Goal: Task Accomplishment & Management: Manage account settings

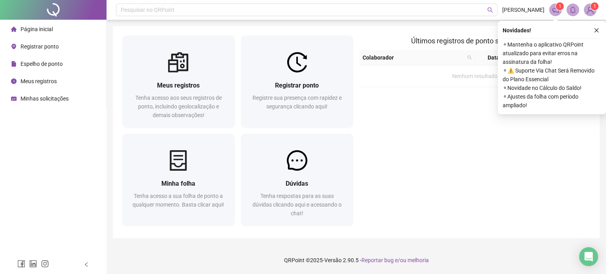
click at [596, 30] on icon "close" at bounding box center [597, 31] width 6 height 6
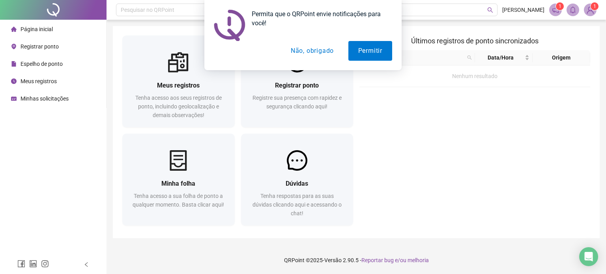
click at [314, 53] on button "Não, obrigado" at bounding box center [312, 51] width 63 height 20
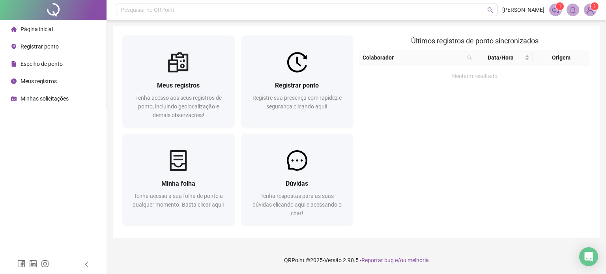
click at [60, 28] on li "Página inicial" at bounding box center [53, 29] width 103 height 16
click at [38, 30] on span "Página inicial" at bounding box center [37, 29] width 32 height 6
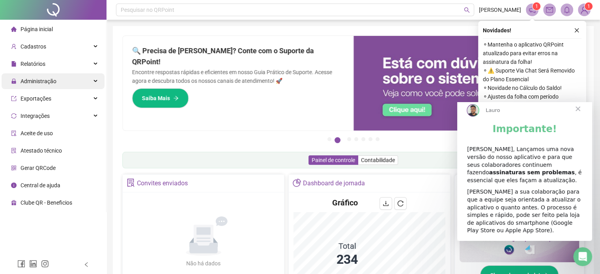
click at [98, 80] on div "Administração" at bounding box center [53, 81] width 103 height 16
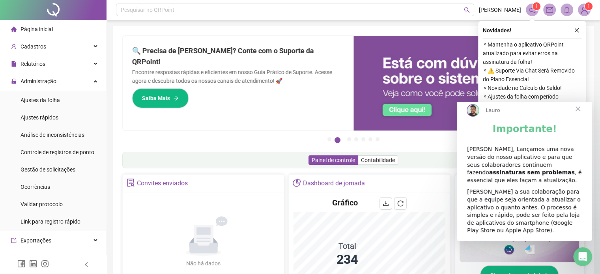
click at [578, 114] on span "Fechar" at bounding box center [578, 109] width 28 height 28
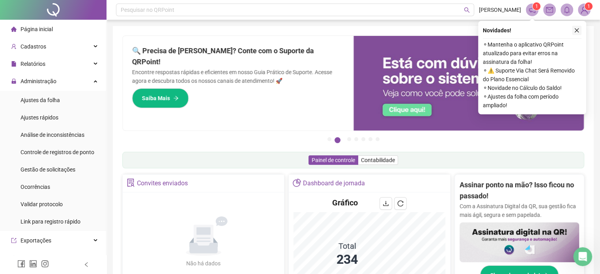
click at [580, 30] on icon "close" at bounding box center [577, 31] width 6 height 6
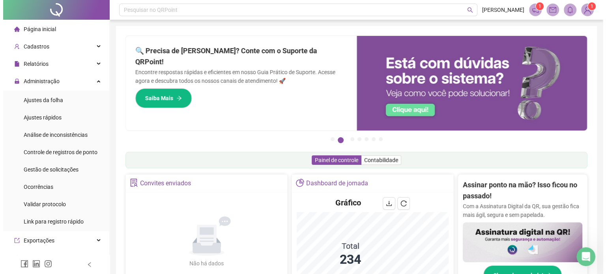
scroll to position [39, 0]
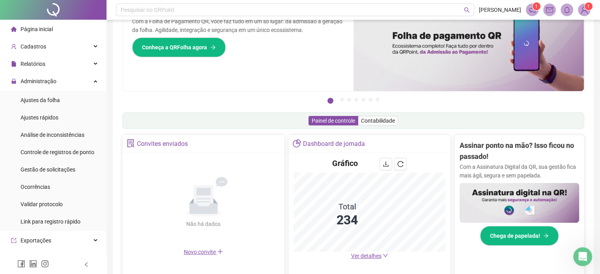
click at [586, 10] on img at bounding box center [585, 10] width 12 height 12
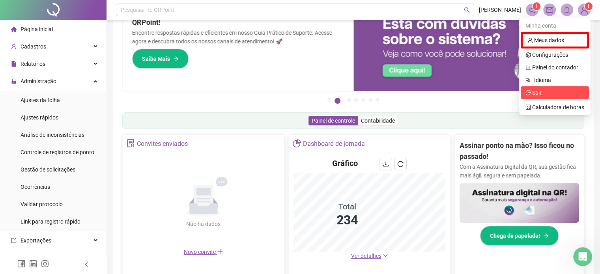
click at [532, 94] on span "Sair" at bounding box center [534, 93] width 16 height 6
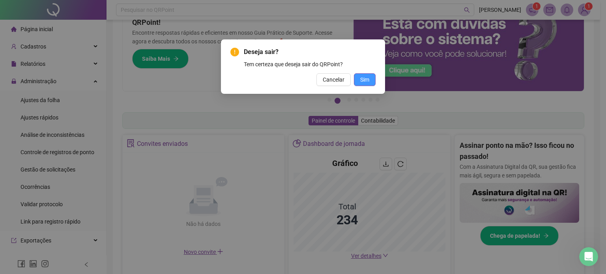
click at [363, 78] on span "Sim" at bounding box center [364, 79] width 9 height 9
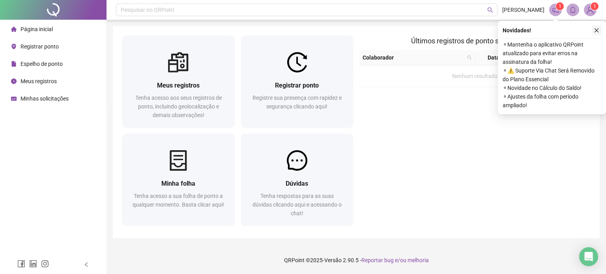
click at [598, 30] on icon "close" at bounding box center [597, 31] width 6 height 6
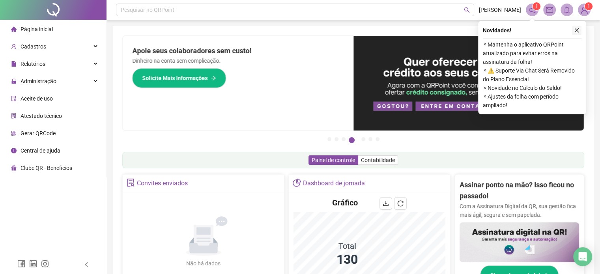
click at [578, 28] on icon "close" at bounding box center [577, 31] width 6 height 6
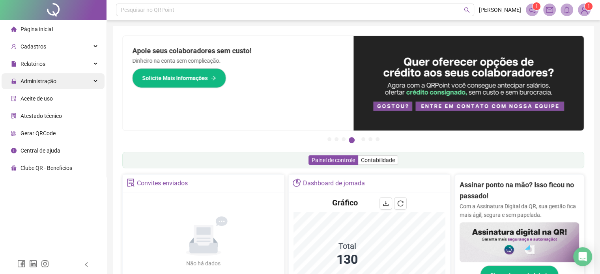
click at [92, 79] on div "Administração" at bounding box center [53, 81] width 103 height 16
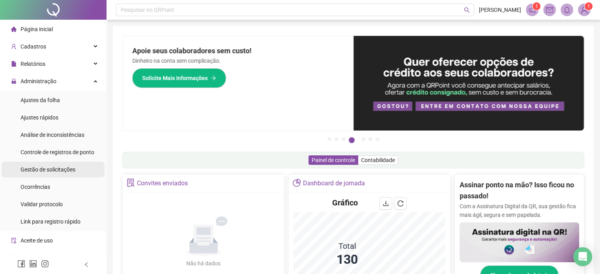
click at [62, 172] on span "Gestão de solicitações" at bounding box center [48, 170] width 55 height 6
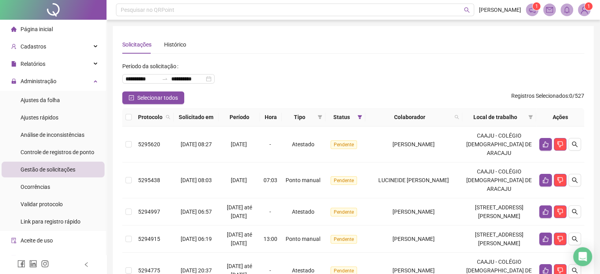
click at [474, 71] on div "**********" at bounding box center [353, 76] width 462 height 32
click at [346, 64] on div "**********" at bounding box center [353, 76] width 462 height 32
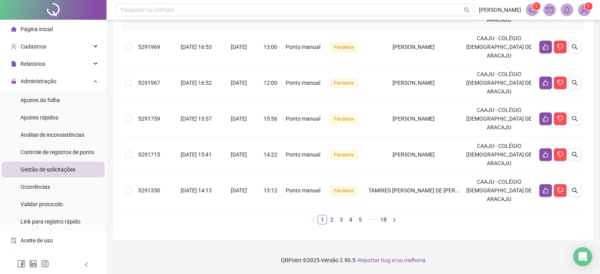
scroll to position [365, 0]
click at [394, 221] on icon "right" at bounding box center [394, 220] width 2 height 4
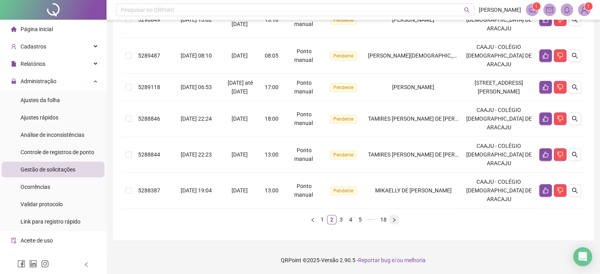
scroll to position [356, 0]
click at [313, 221] on icon "left" at bounding box center [312, 220] width 2 height 4
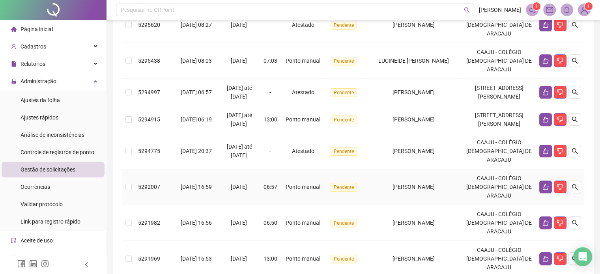
scroll to position [41, 0]
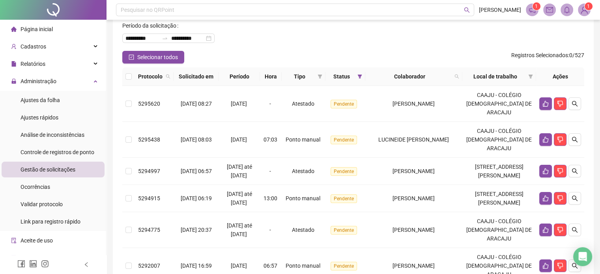
click at [68, 170] on span "Gestão de solicitações" at bounding box center [48, 170] width 55 height 6
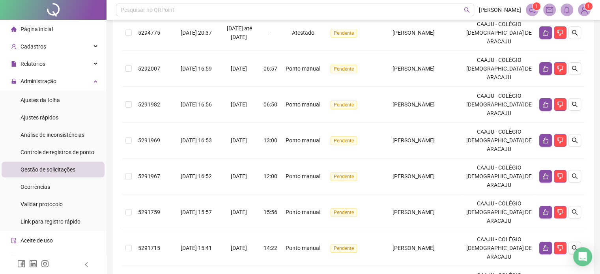
scroll to position [365, 0]
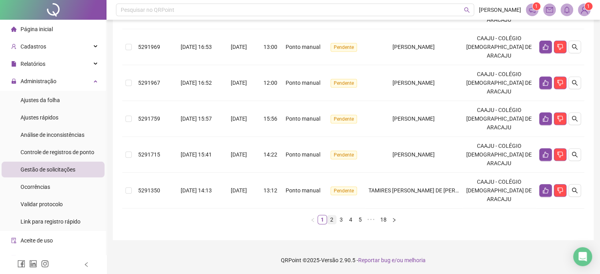
click at [332, 221] on link "2" at bounding box center [332, 220] width 9 height 9
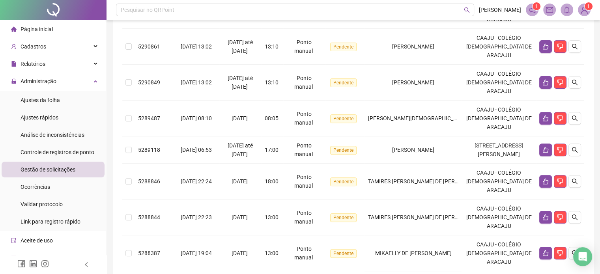
scroll to position [356, 0]
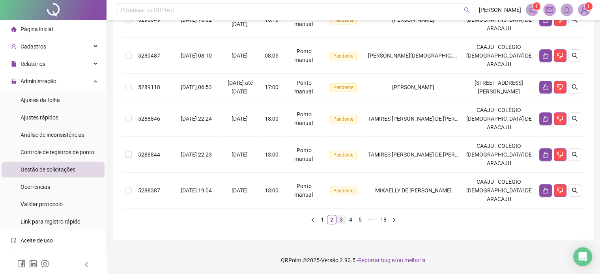
click at [342, 221] on link "3" at bounding box center [341, 220] width 9 height 9
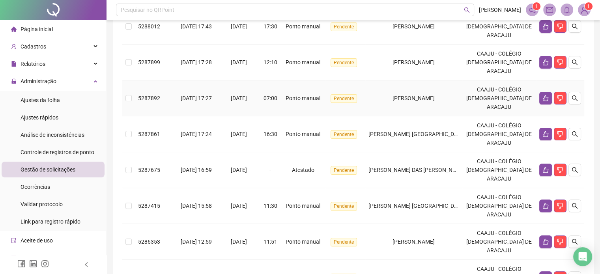
scroll to position [348, 0]
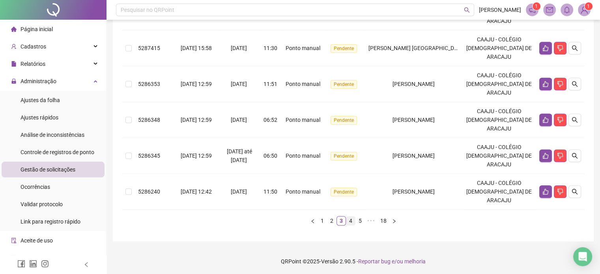
click at [351, 221] on link "4" at bounding box center [351, 221] width 9 height 9
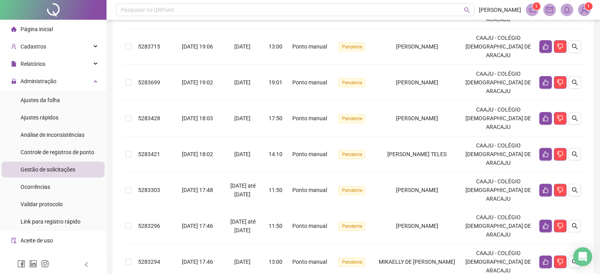
scroll to position [356, 0]
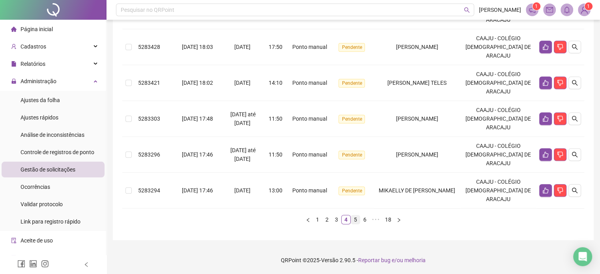
click at [356, 221] on link "5" at bounding box center [355, 220] width 9 height 9
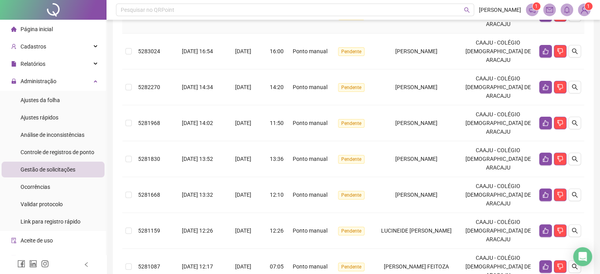
scroll to position [348, 0]
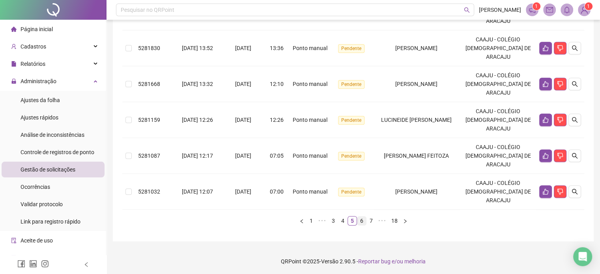
click at [363, 219] on link "6" at bounding box center [362, 221] width 9 height 9
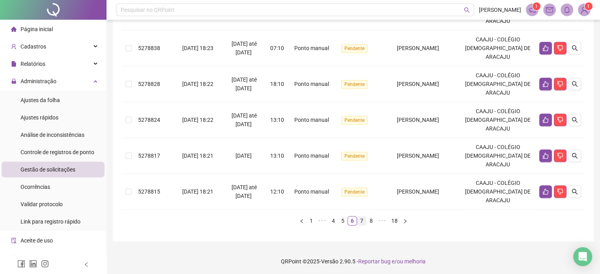
click at [362, 220] on link "7" at bounding box center [362, 221] width 9 height 9
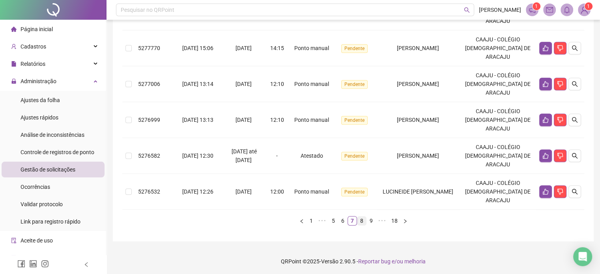
click at [363, 219] on link "8" at bounding box center [362, 221] width 9 height 9
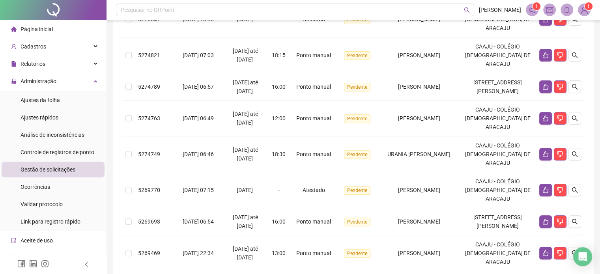
scroll to position [365, 0]
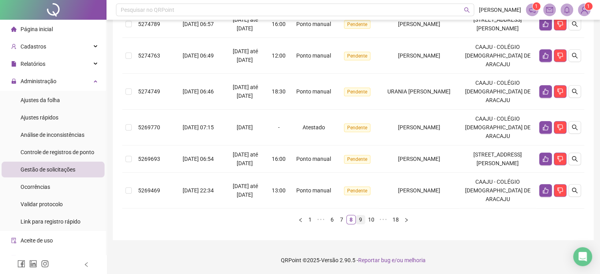
click at [363, 221] on link "9" at bounding box center [360, 220] width 9 height 9
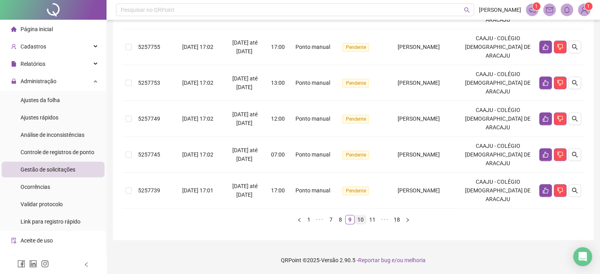
click at [362, 221] on link "10" at bounding box center [360, 220] width 11 height 9
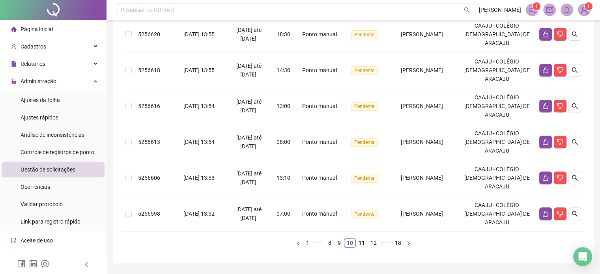
scroll to position [356, 0]
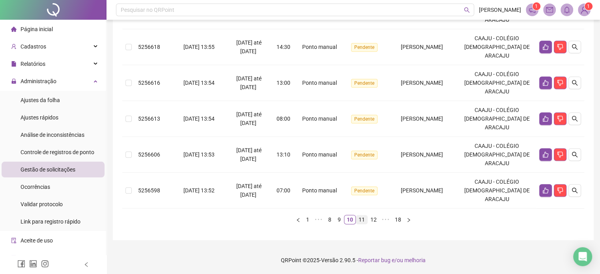
click at [362, 222] on link "11" at bounding box center [361, 220] width 11 height 9
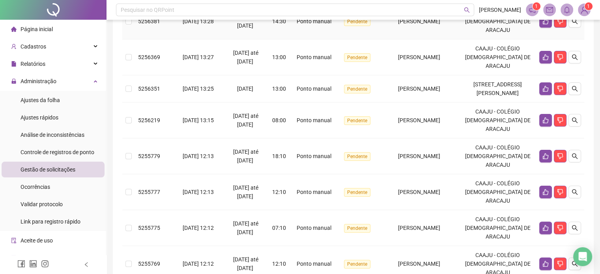
scroll to position [0, 0]
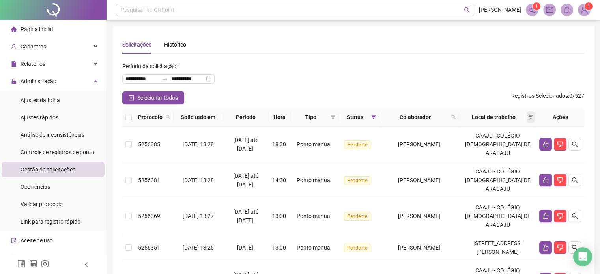
click at [527, 117] on span at bounding box center [531, 117] width 8 height 12
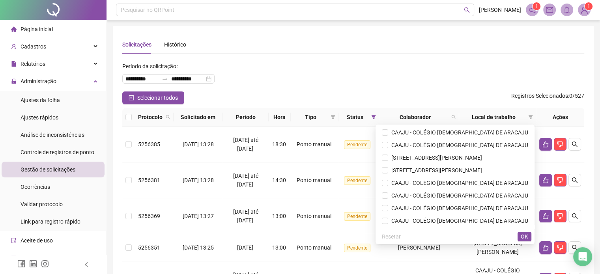
click at [477, 77] on div "**********" at bounding box center [353, 76] width 462 height 32
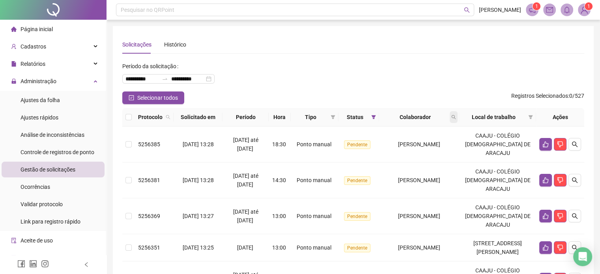
click at [456, 118] on icon "search" at bounding box center [454, 117] width 4 height 4
click at [480, 61] on div "**********" at bounding box center [353, 76] width 462 height 32
click at [531, 116] on icon "filter" at bounding box center [531, 117] width 4 height 4
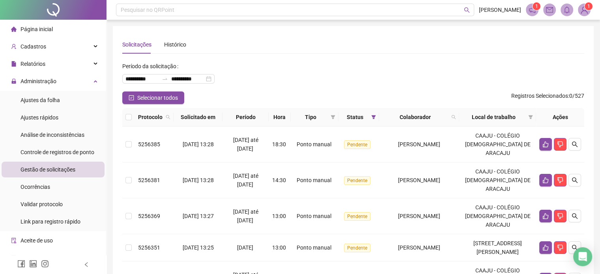
click at [48, 26] on span "Página inicial" at bounding box center [37, 29] width 32 height 6
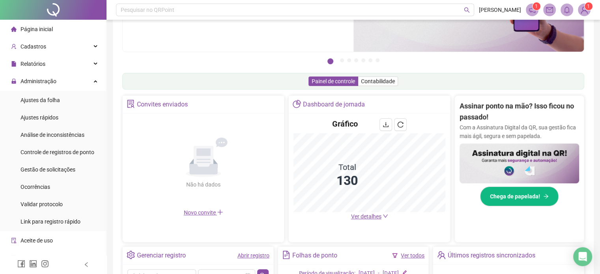
scroll to position [118, 0]
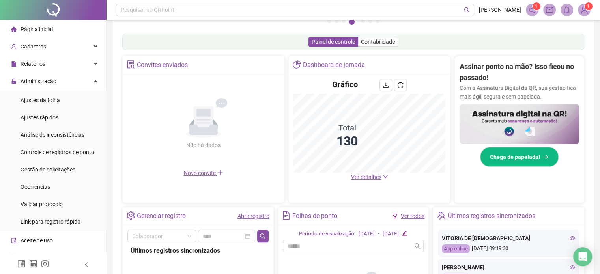
click at [377, 178] on span "Ver detalhes" at bounding box center [366, 177] width 30 height 6
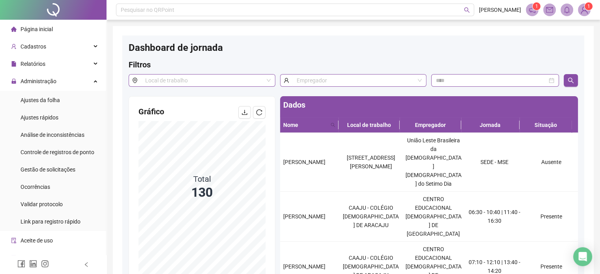
click at [43, 27] on span "Página inicial" at bounding box center [37, 29] width 32 height 6
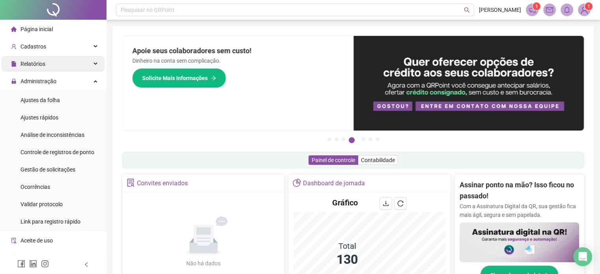
click at [90, 63] on div "Relatórios" at bounding box center [53, 64] width 103 height 16
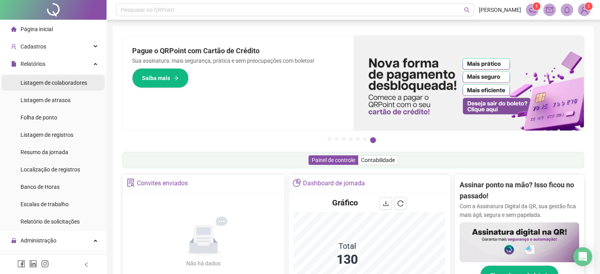
click at [78, 83] on span "Listagem de colaboradores" at bounding box center [54, 83] width 67 height 6
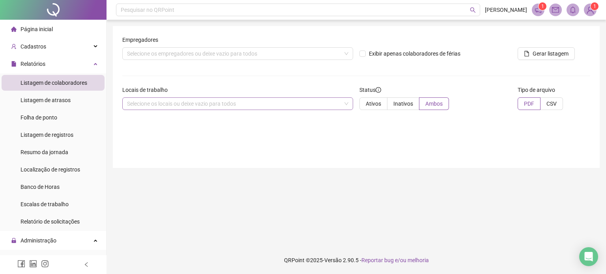
click at [343, 104] on div "Selecione os locais ou deixe vazio para todos" at bounding box center [237, 104] width 231 height 13
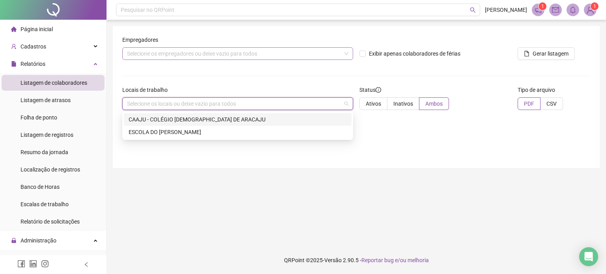
click at [336, 52] on div "Selecione os empregadores ou deixe vazio para todos" at bounding box center [237, 53] width 231 height 13
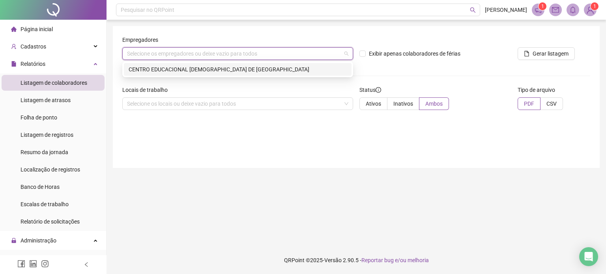
click at [372, 173] on main "Empregadores Selecione os empregadores ou deixe vazio para todos Exibir apenas …" at bounding box center [356, 133] width 487 height 214
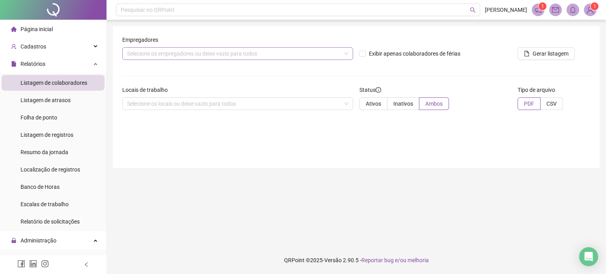
click at [346, 52] on div "Selecione os empregadores ou deixe vazio para todos" at bounding box center [237, 53] width 231 height 13
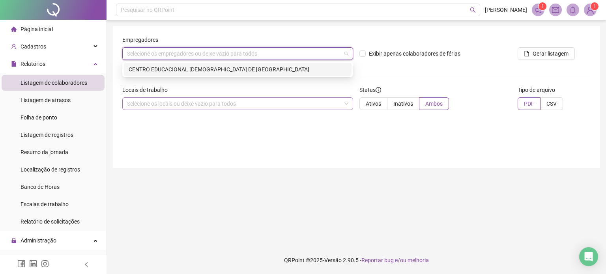
click at [346, 105] on div "Selecione os locais ou deixe vazio para todos" at bounding box center [237, 104] width 231 height 13
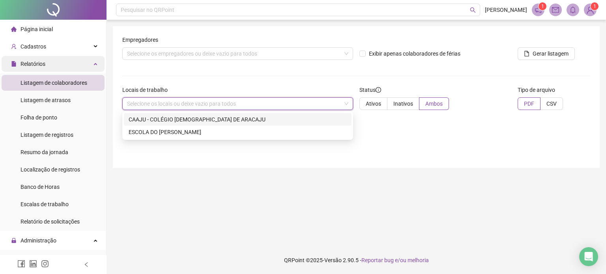
click at [94, 63] on icon at bounding box center [96, 63] width 4 height 0
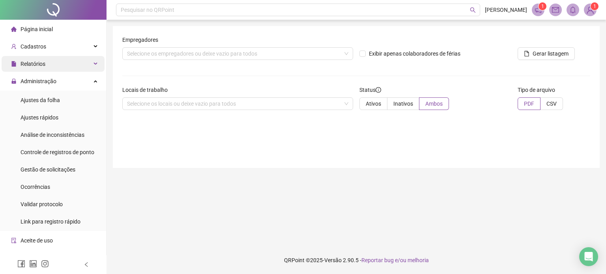
click at [90, 62] on div "Relatórios" at bounding box center [53, 64] width 103 height 16
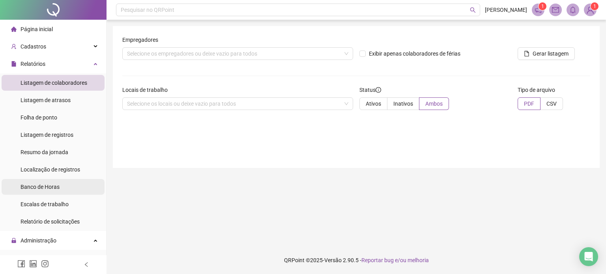
click at [55, 186] on span "Banco de Horas" at bounding box center [40, 187] width 39 height 6
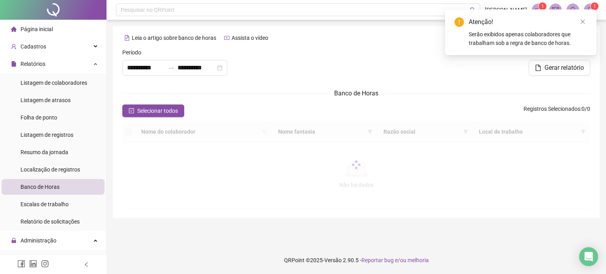
type input "**********"
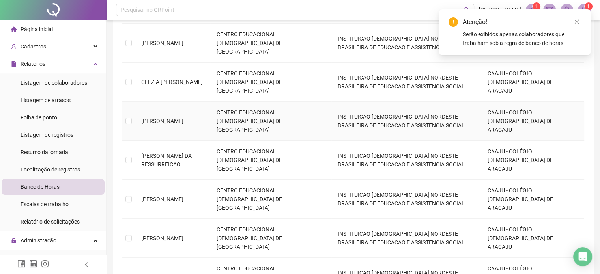
scroll to position [240, 0]
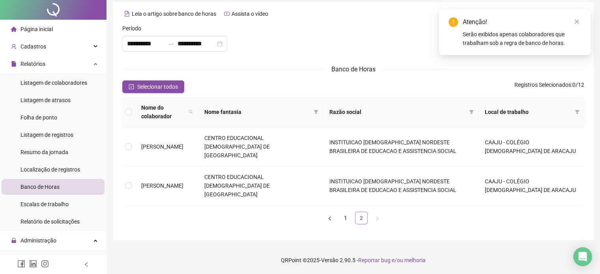
scroll to position [0, 0]
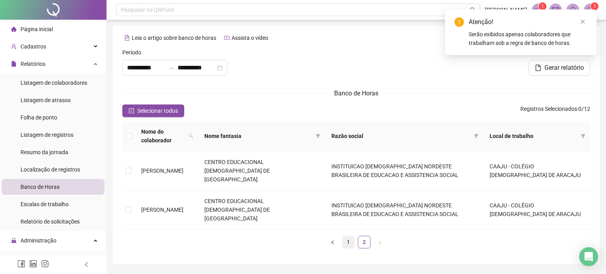
click at [350, 236] on link "1" at bounding box center [349, 242] width 12 height 12
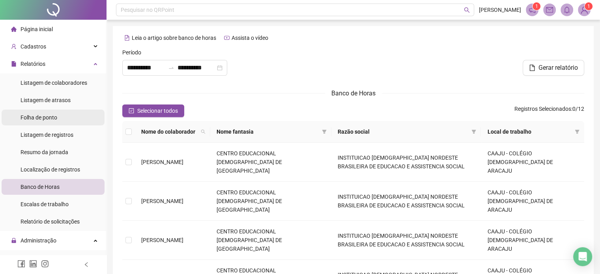
click at [57, 118] on span "Folha de ponto" at bounding box center [39, 117] width 37 height 6
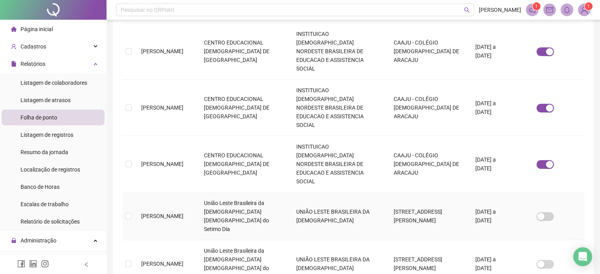
scroll to position [419, 0]
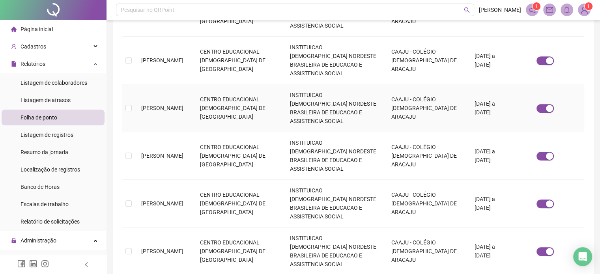
scroll to position [361, 0]
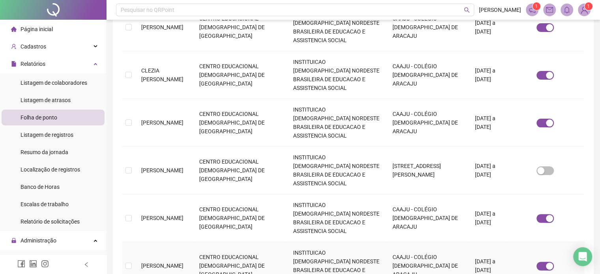
scroll to position [340, 0]
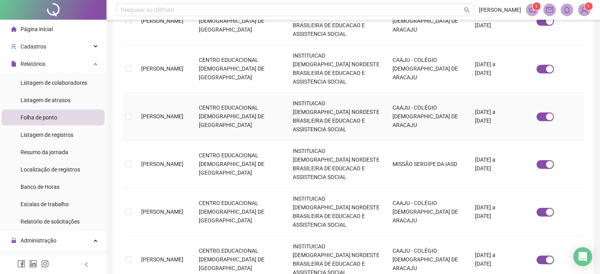
scroll to position [422, 0]
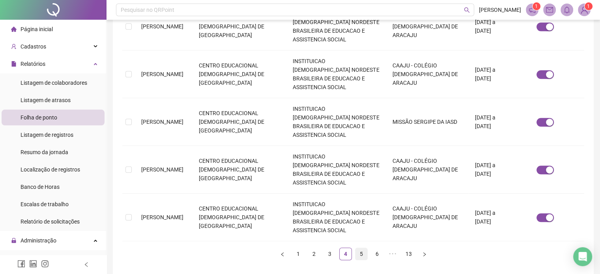
click at [361, 248] on link "5" at bounding box center [362, 254] width 12 height 12
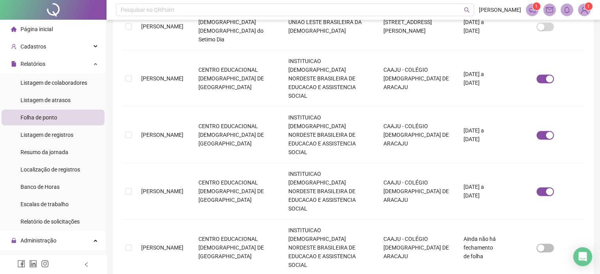
scroll to position [24, 0]
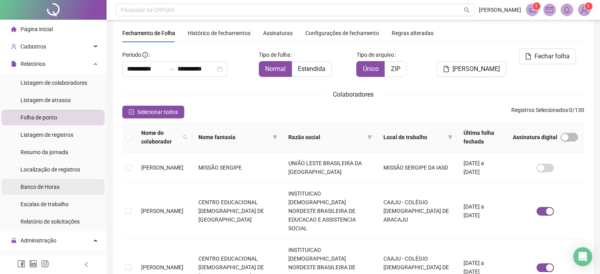
click at [51, 190] on span "Banco de Horas" at bounding box center [40, 187] width 39 height 6
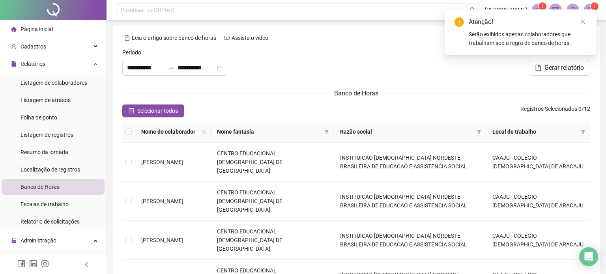
type input "**********"
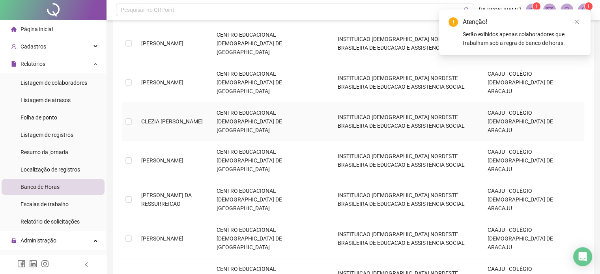
scroll to position [197, 0]
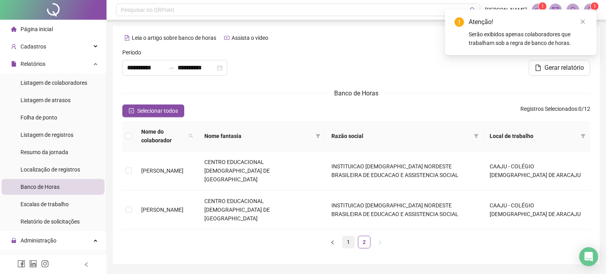
click at [347, 236] on link "1" at bounding box center [349, 242] width 12 height 12
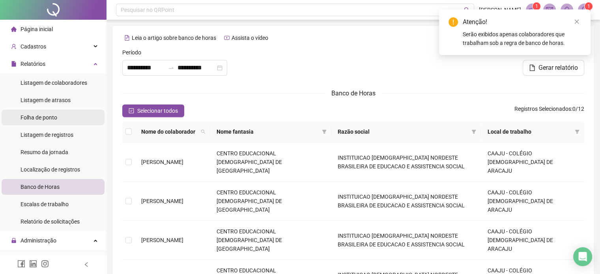
click at [65, 115] on li "Folha de ponto" at bounding box center [53, 118] width 103 height 16
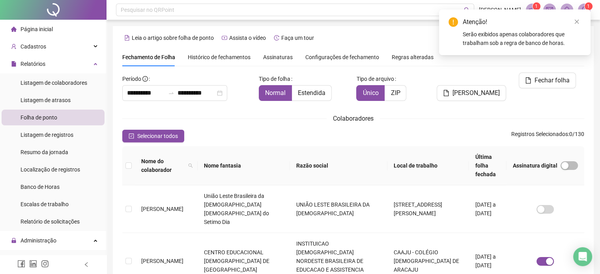
scroll to position [24, 0]
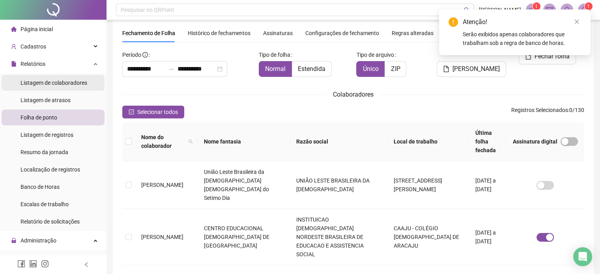
click at [75, 81] on span "Listagem de colaboradores" at bounding box center [54, 83] width 67 height 6
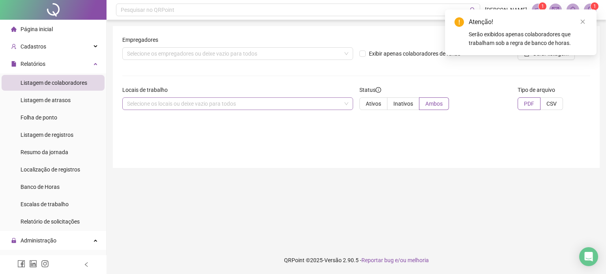
click at [291, 107] on div "Selecione os locais ou deixe vazio para todos" at bounding box center [237, 104] width 231 height 13
click at [437, 148] on div "Empregadores Selecione os empregadores ou deixe vazio para todos Exibir apenas …" at bounding box center [356, 97] width 487 height 142
click at [583, 20] on icon "close" at bounding box center [583, 22] width 6 height 6
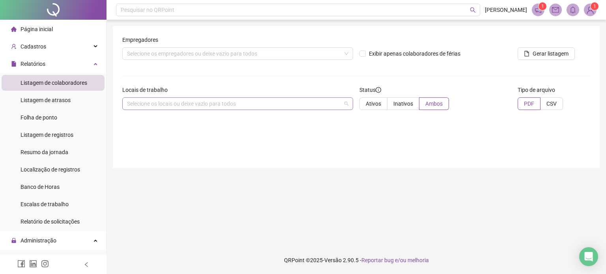
click at [338, 102] on div "Selecione os locais ou deixe vazio para todos" at bounding box center [237, 104] width 231 height 13
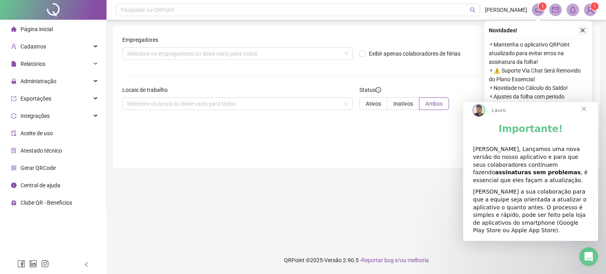
click at [584, 28] on icon "close" at bounding box center [583, 31] width 6 height 6
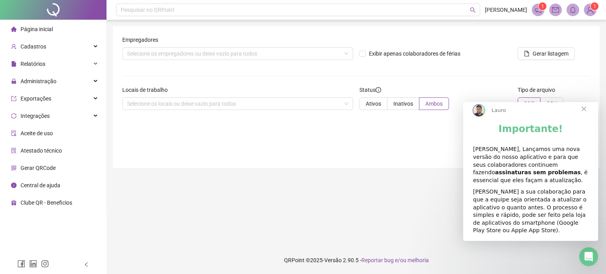
click at [584, 116] on span "Fechar" at bounding box center [584, 109] width 28 height 28
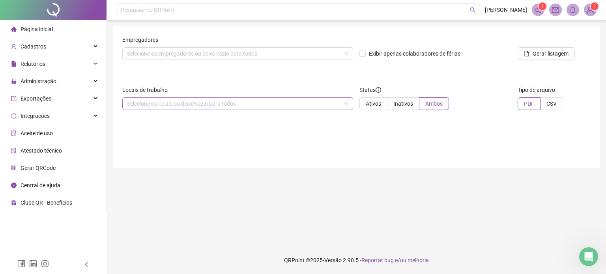
click at [235, 102] on div "Selecione os locais ou deixe vazio para todos" at bounding box center [237, 104] width 231 height 13
click at [242, 52] on div "Selecione os empregadores ou deixe vazio para todos" at bounding box center [237, 53] width 231 height 13
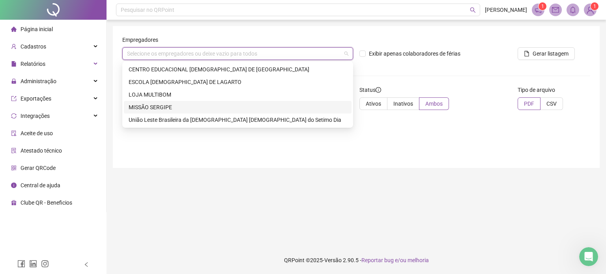
click at [198, 105] on div "MISSÃO SERGIPE" at bounding box center [238, 107] width 218 height 9
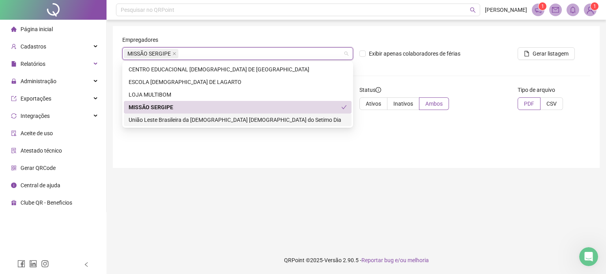
click at [433, 154] on div "Empregadores MISSÃO SERGIPE Exibir apenas colaboradores de férias Gerar listage…" at bounding box center [356, 97] width 487 height 142
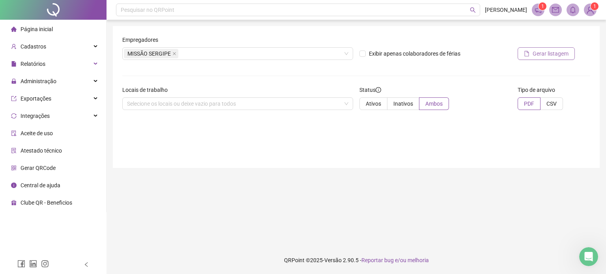
click at [543, 50] on span "Gerar listagem" at bounding box center [551, 53] width 36 height 9
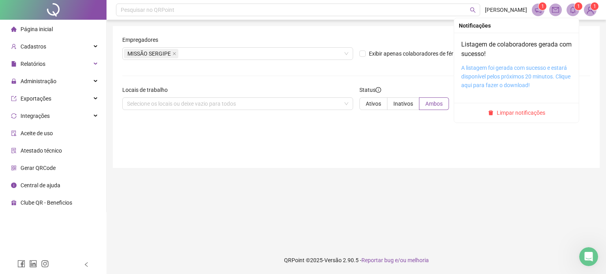
click at [490, 70] on link "A listagem foi gerada com sucesso e estará disponível pelos próximos 20 minutos…" at bounding box center [515, 77] width 109 height 24
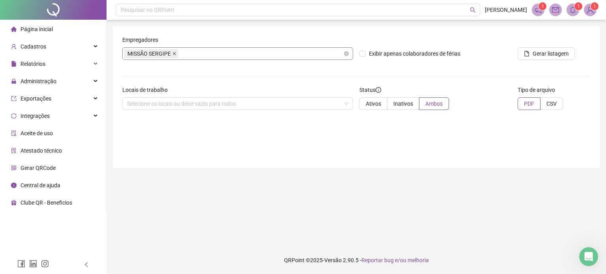
click at [173, 53] on icon "close" at bounding box center [175, 54] width 4 height 4
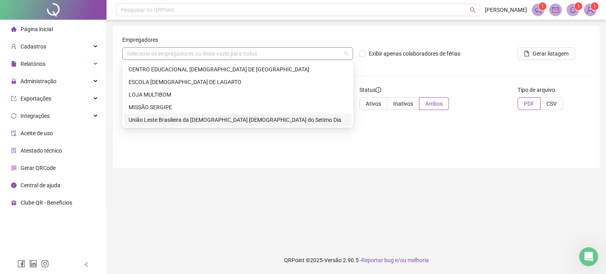
click at [244, 52] on div "Selecione os empregadores ou deixe vazio para todos" at bounding box center [237, 53] width 231 height 13
click at [180, 121] on div "União Leste Brasileira da [DEMOGRAPHIC_DATA] [DEMOGRAPHIC_DATA] do Setimo Dia" at bounding box center [238, 120] width 218 height 9
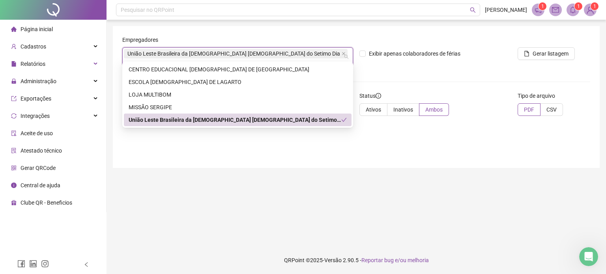
click at [433, 143] on div "Empregadores União Leste Brasileira da Igreja Adventista do Setimo Dia Exibir a…" at bounding box center [356, 97] width 487 height 142
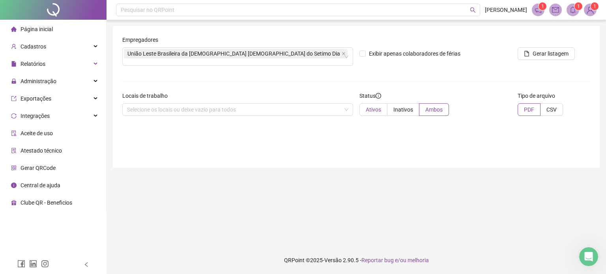
click at [377, 107] on span "Ativos" at bounding box center [373, 110] width 15 height 6
click at [551, 53] on span "Gerar listagem" at bounding box center [551, 53] width 36 height 9
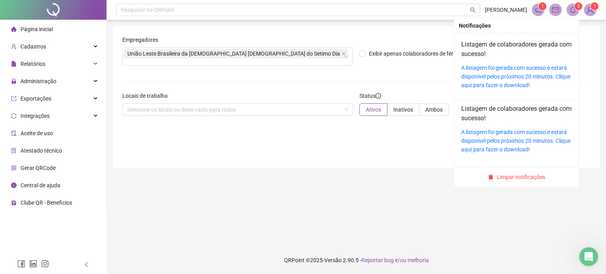
click at [576, 9] on sup "2" at bounding box center [579, 6] width 8 height 8
click at [508, 72] on div "A listagem foi gerada com sucesso e estará disponível pelos próximos 20 minutos…" at bounding box center [516, 77] width 111 height 26
click at [508, 70] on link "A listagem foi gerada com sucesso e estará disponível pelos próximos 20 minutos…" at bounding box center [515, 77] width 109 height 24
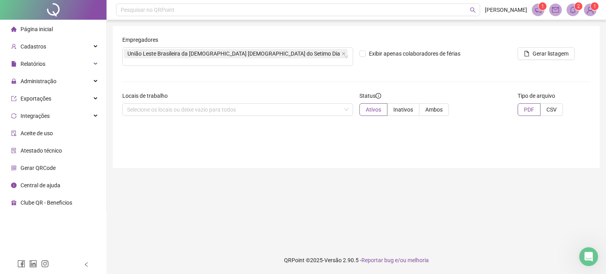
click at [266, 50] on span "União Leste Brasileira da [DEMOGRAPHIC_DATA] [DEMOGRAPHIC_DATA] do Setimo Dia" at bounding box center [236, 53] width 224 height 9
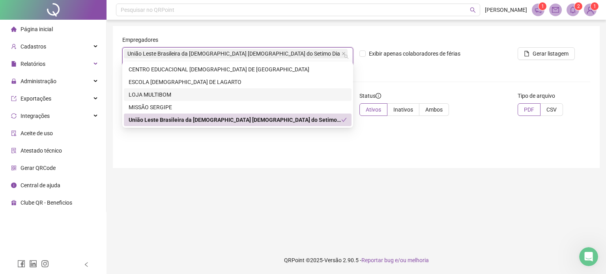
click at [164, 94] on div "LOJA MULTIBOM" at bounding box center [238, 94] width 218 height 9
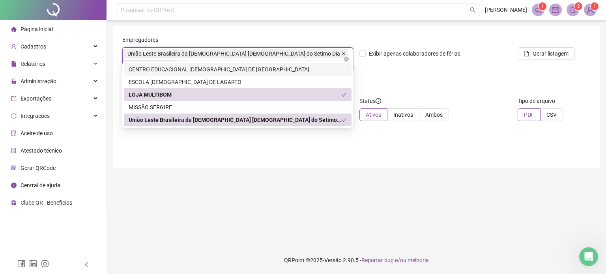
click at [342, 52] on icon "close" at bounding box center [344, 54] width 4 height 4
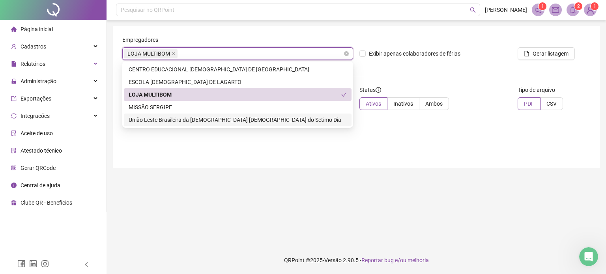
click at [403, 151] on div "Empregadores LOJA MULTIBOM Exibir apenas colaboradores de férias Gerar listagem…" at bounding box center [356, 97] width 487 height 142
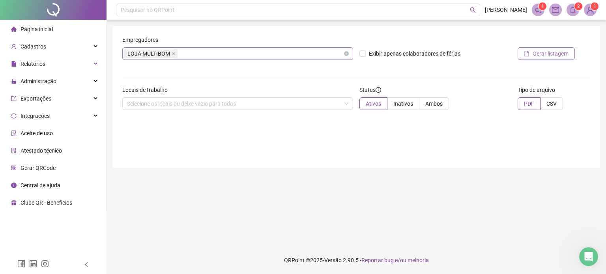
click at [544, 54] on span "Gerar listagem" at bounding box center [551, 53] width 36 height 9
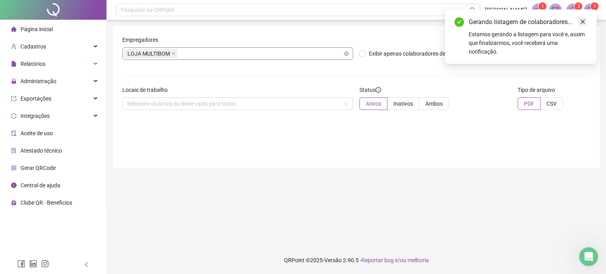
click at [581, 22] on icon "close" at bounding box center [583, 22] width 6 height 6
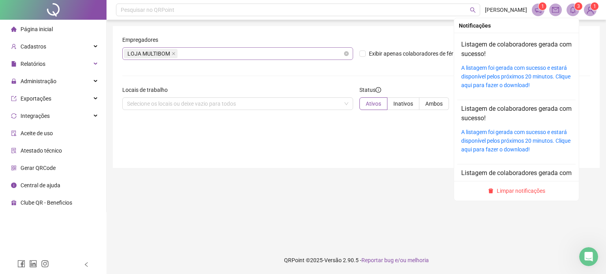
click at [574, 12] on icon "bell" at bounding box center [573, 9] width 6 height 7
click at [522, 69] on link "A listagem foi gerada com sucesso e estará disponível pelos próximos 20 minutos…" at bounding box center [515, 77] width 109 height 24
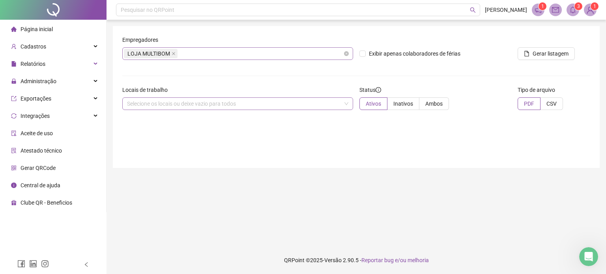
click at [331, 102] on div "Selecione os locais ou deixe vazio para todos" at bounding box center [237, 104] width 231 height 13
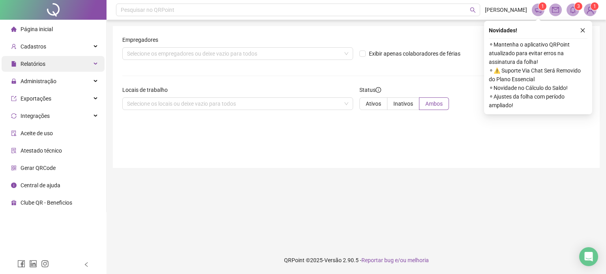
click at [96, 64] on icon at bounding box center [96, 64] width 4 height 0
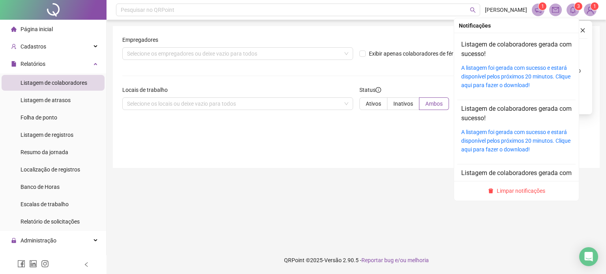
click at [573, 9] on icon "bell" at bounding box center [573, 9] width 7 height 7
click at [507, 69] on link "A listagem foi gerada com sucesso e estará disponível pelos próximos 20 minutos…" at bounding box center [515, 77] width 109 height 24
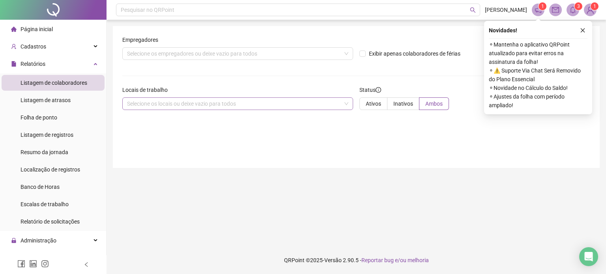
click at [314, 102] on div "Selecione os locais ou deixe vazio para todos" at bounding box center [237, 104] width 231 height 13
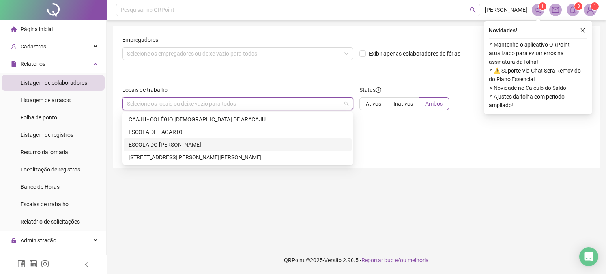
click at [464, 148] on div "Empregadores Selecione os empregadores ou deixe vazio para todos Exibir apenas …" at bounding box center [356, 97] width 487 height 142
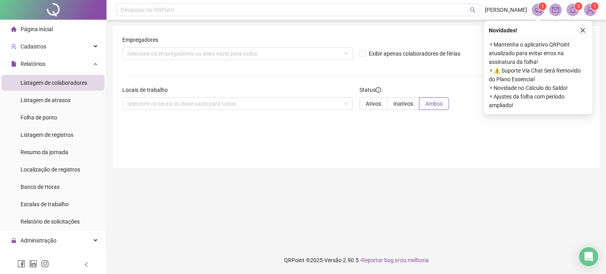
click at [583, 28] on icon "close" at bounding box center [583, 31] width 6 height 6
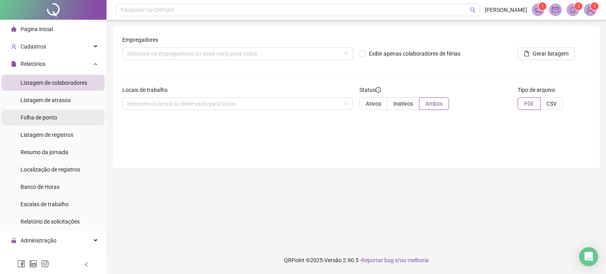
click at [70, 115] on li "Folha de ponto" at bounding box center [53, 118] width 103 height 16
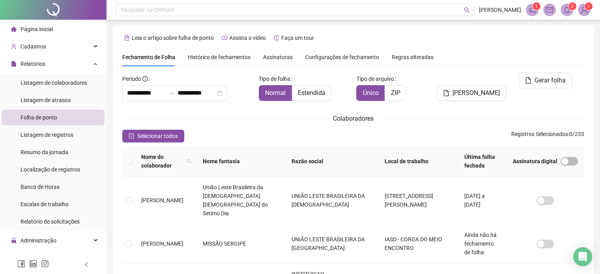
scroll to position [24, 0]
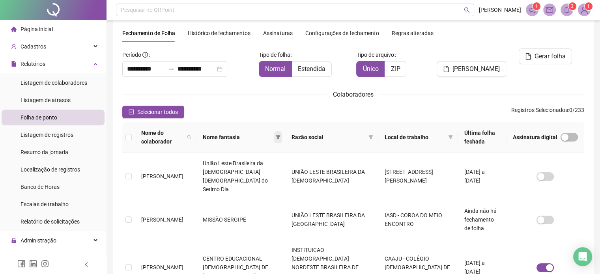
click at [276, 139] on icon "filter" at bounding box center [278, 137] width 5 height 5
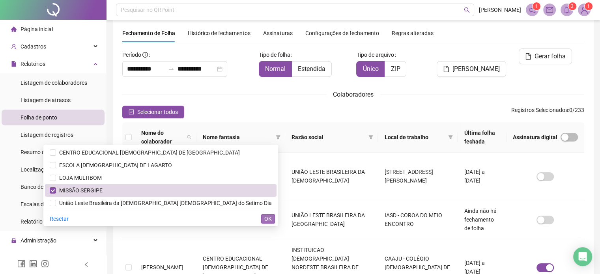
click at [267, 220] on span "OK" at bounding box center [268, 219] width 8 height 9
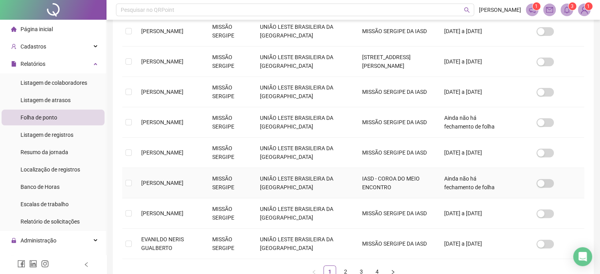
scroll to position [261, 0]
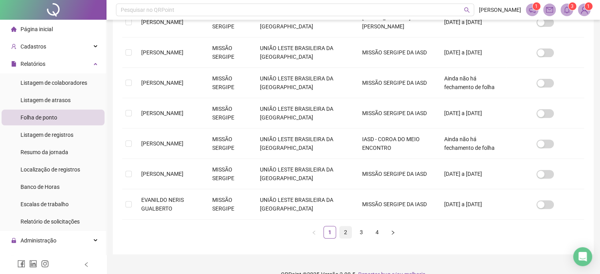
click at [345, 231] on link "2" at bounding box center [346, 233] width 12 height 12
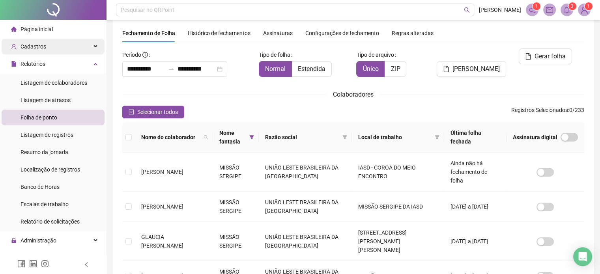
scroll to position [0, 0]
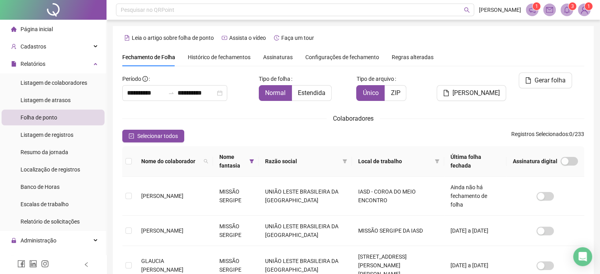
click at [55, 28] on li "Página inicial" at bounding box center [53, 29] width 103 height 16
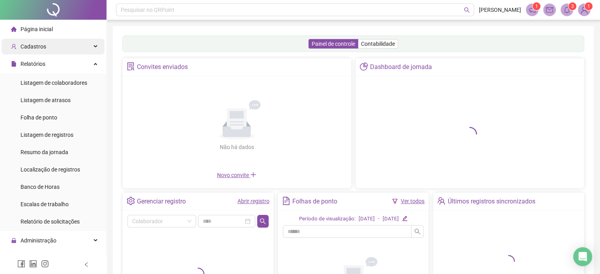
click at [86, 45] on div "Cadastros" at bounding box center [53, 47] width 103 height 16
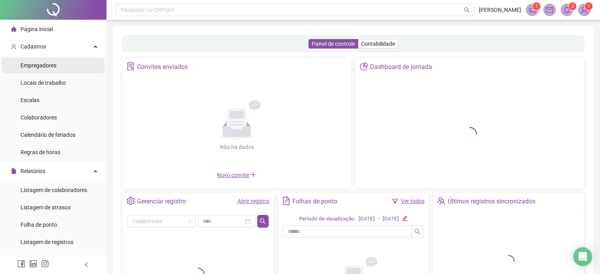
click at [63, 66] on li "Empregadores" at bounding box center [53, 66] width 103 height 16
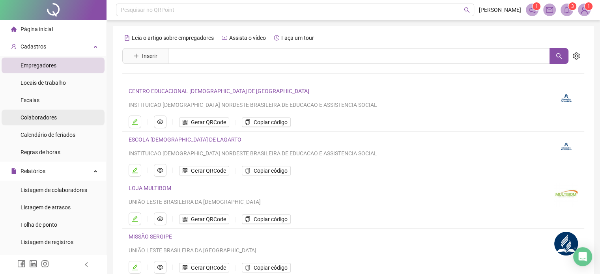
click at [57, 119] on li "Colaboradores" at bounding box center [53, 118] width 103 height 16
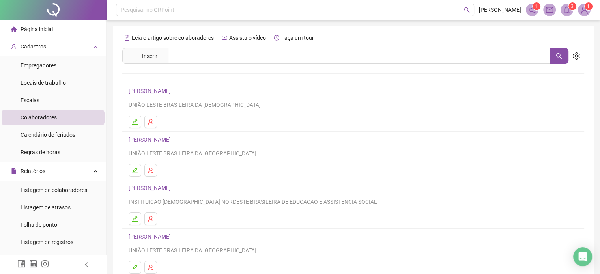
scroll to position [39, 0]
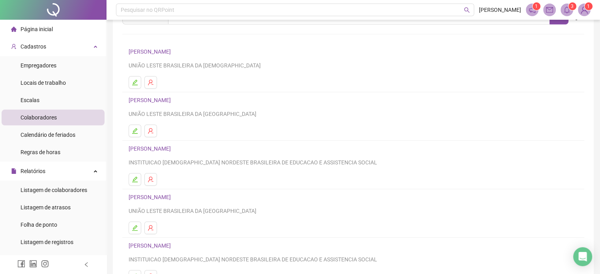
click at [166, 196] on link "[PERSON_NAME]" at bounding box center [151, 197] width 45 height 6
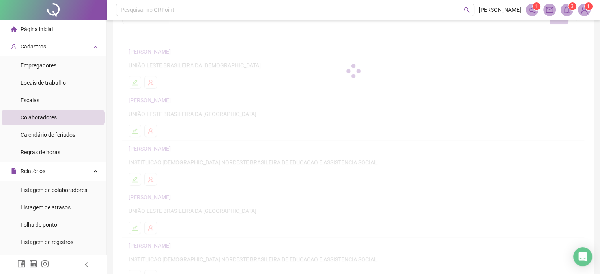
scroll to position [43, 0]
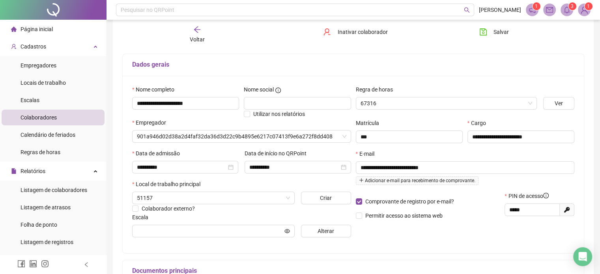
type input "**********"
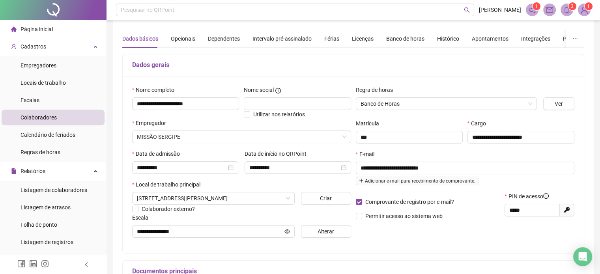
scroll to position [0, 0]
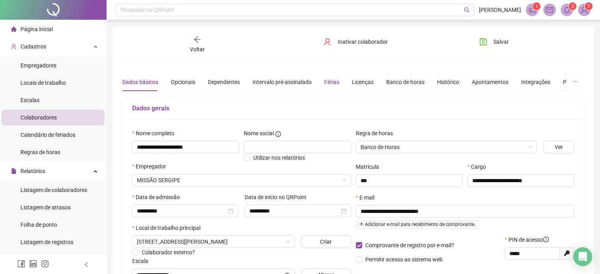
click at [328, 82] on div "Férias" at bounding box center [332, 82] width 15 height 9
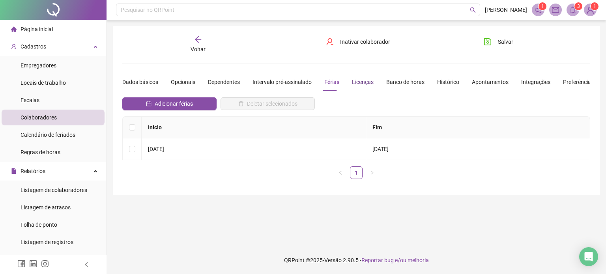
click at [359, 81] on div "Licenças" at bounding box center [363, 82] width 22 height 9
click at [404, 83] on div "Banco de horas" at bounding box center [405, 82] width 38 height 9
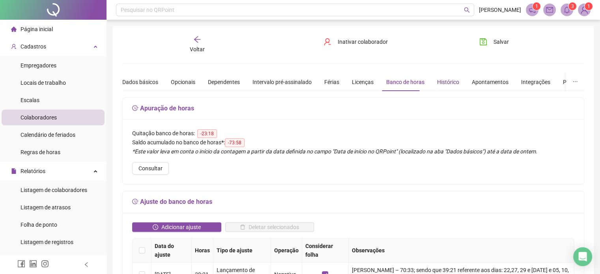
click at [442, 80] on div "Histórico" at bounding box center [448, 82] width 22 height 9
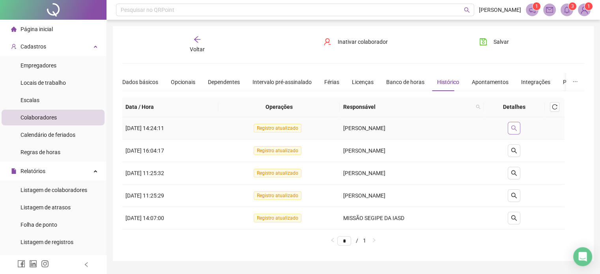
click at [518, 126] on icon "search" at bounding box center [514, 128] width 6 height 6
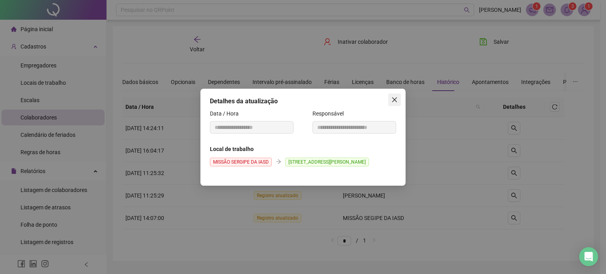
click at [394, 97] on icon "close" at bounding box center [394, 99] width 5 height 5
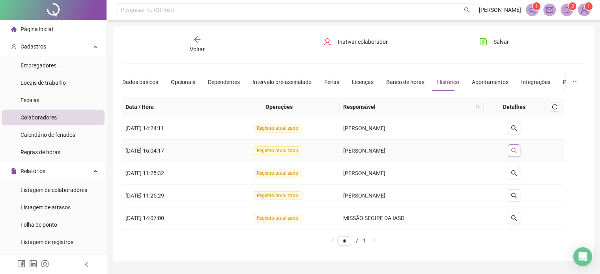
click at [518, 148] on icon "search" at bounding box center [514, 151] width 6 height 6
type input "**********"
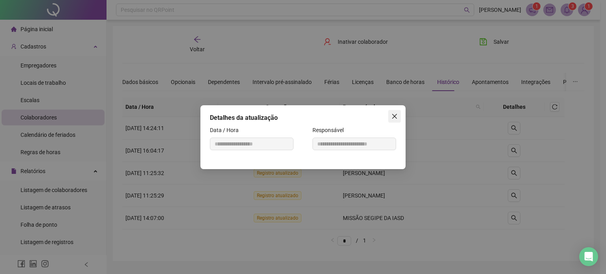
click at [396, 114] on icon "close" at bounding box center [394, 116] width 5 height 5
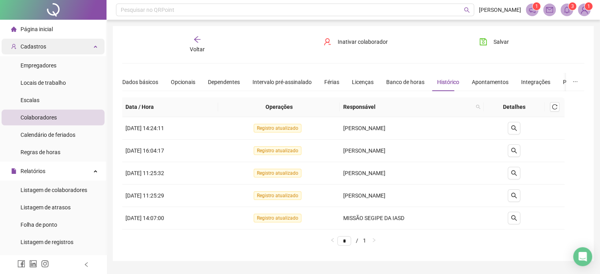
click at [94, 46] on icon at bounding box center [96, 46] width 4 height 0
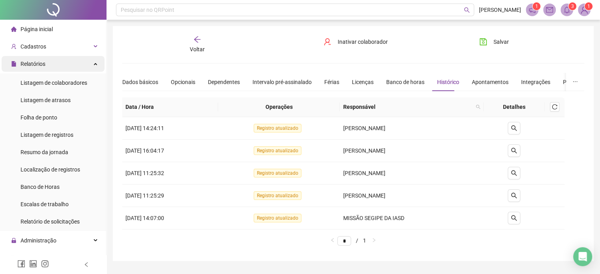
click at [88, 66] on div "Relatórios" at bounding box center [53, 64] width 103 height 16
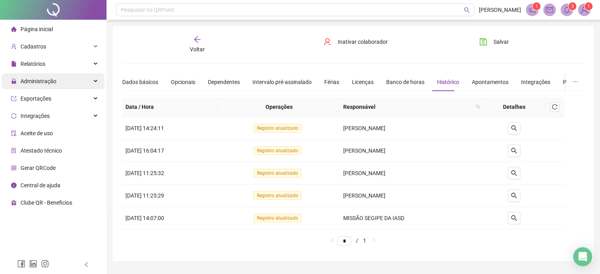
click at [97, 81] on icon at bounding box center [96, 81] width 4 height 0
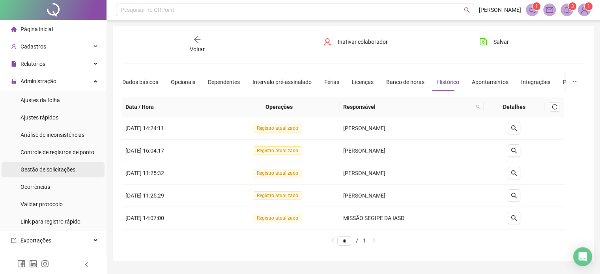
click at [52, 169] on span "Gestão de solicitações" at bounding box center [48, 170] width 55 height 6
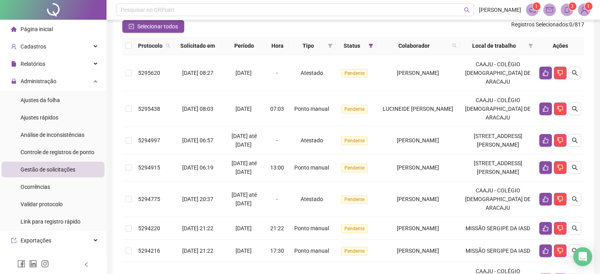
scroll to position [32, 0]
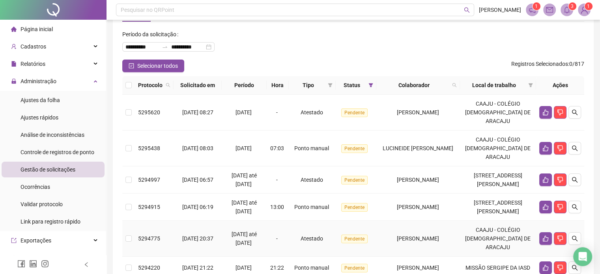
click at [172, 257] on td "5294775" at bounding box center [154, 239] width 39 height 36
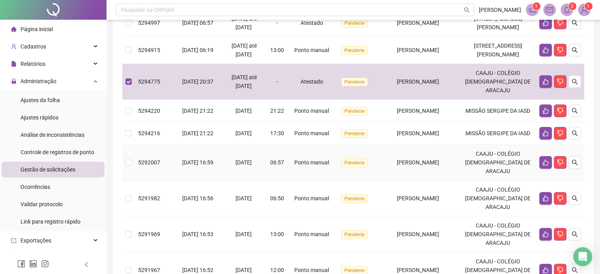
scroll to position [269, 0]
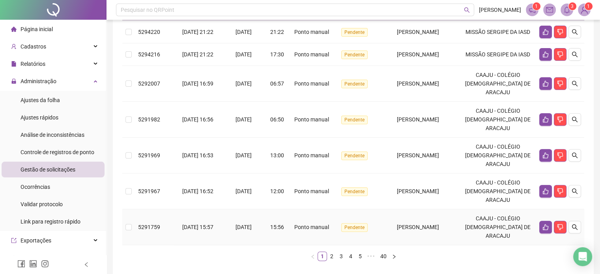
click at [210, 231] on span "[DATE] 15:57" at bounding box center [197, 227] width 31 height 6
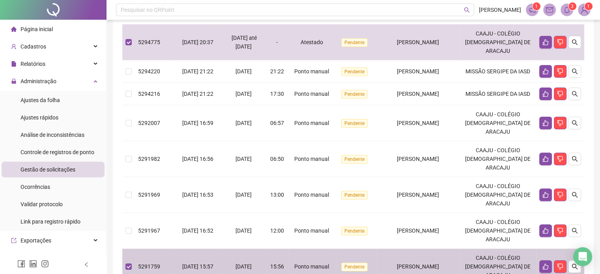
scroll to position [190, 0]
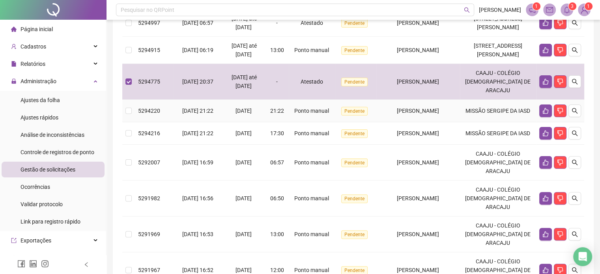
click at [417, 114] on span "[PERSON_NAME]" at bounding box center [418, 111] width 42 height 6
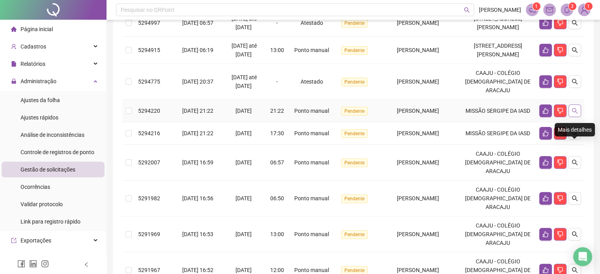
click at [576, 114] on icon "search" at bounding box center [575, 111] width 6 height 6
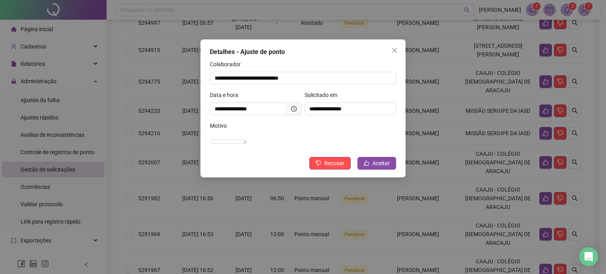
click at [295, 109] on icon "clock-circle" at bounding box center [294, 109] width 6 height 6
click at [235, 108] on input "**********" at bounding box center [248, 109] width 77 height 13
click at [295, 107] on icon "clock-circle" at bounding box center [294, 109] width 6 height 6
click at [322, 47] on div "**********" at bounding box center [303, 108] width 205 height 138
click at [295, 109] on icon "clock-circle" at bounding box center [294, 109] width 6 height 6
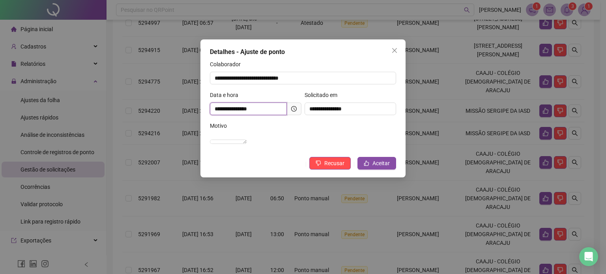
click at [237, 107] on input "**********" at bounding box center [248, 109] width 77 height 13
click at [294, 110] on icon "clock-circle" at bounding box center [294, 109] width 6 height 6
click at [396, 50] on icon "close" at bounding box center [395, 50] width 6 height 6
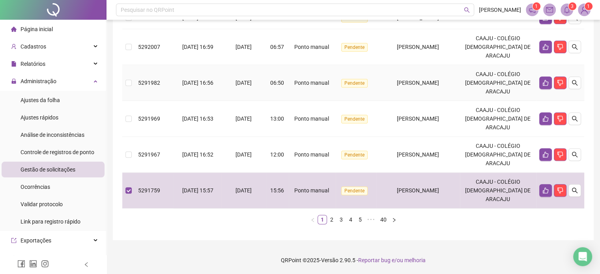
scroll to position [348, 0]
click at [332, 220] on link "2" at bounding box center [332, 220] width 9 height 9
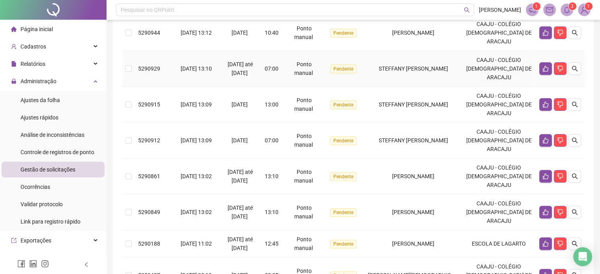
scroll to position [326, 0]
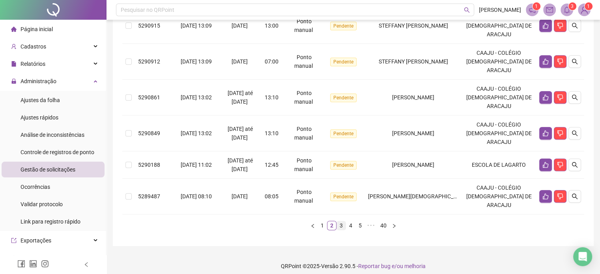
click at [342, 221] on link "3" at bounding box center [341, 225] width 9 height 9
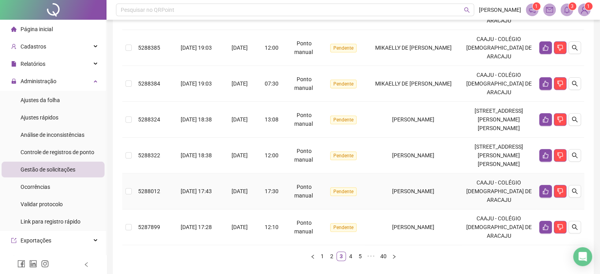
scroll to position [340, 0]
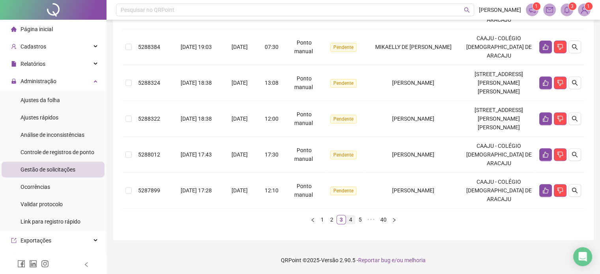
click at [353, 220] on link "4" at bounding box center [351, 220] width 9 height 9
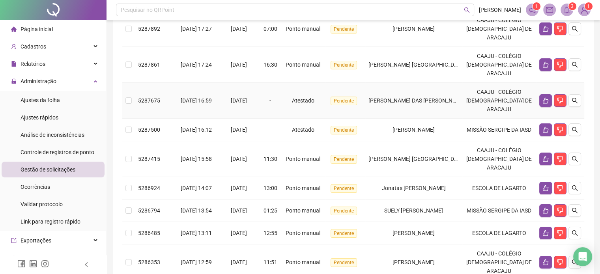
scroll to position [77, 0]
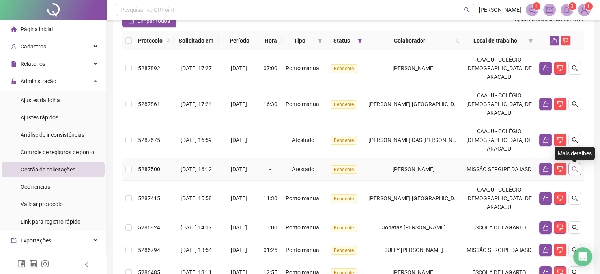
click at [572, 169] on icon "search" at bounding box center [575, 169] width 6 height 6
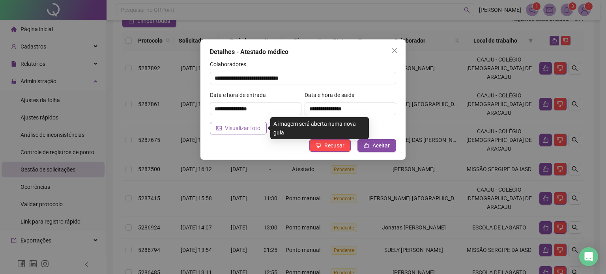
click at [246, 128] on span "Visualizar foto" at bounding box center [243, 128] width 36 height 9
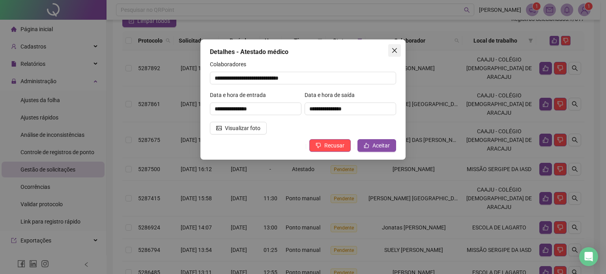
click at [395, 51] on icon "close" at bounding box center [394, 50] width 5 height 5
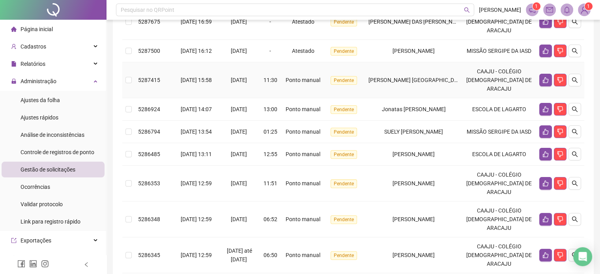
scroll to position [235, 0]
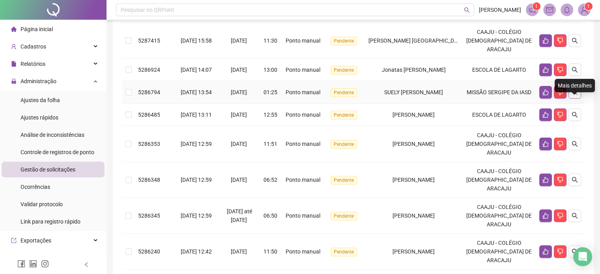
click at [576, 96] on icon "search" at bounding box center [575, 92] width 6 height 6
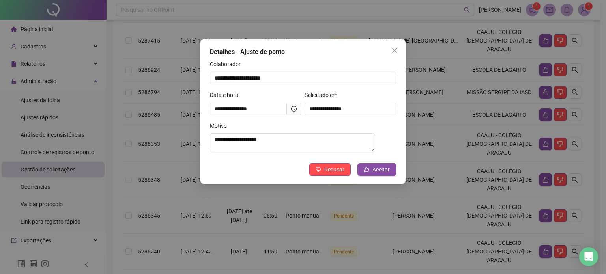
click at [325, 49] on div "Detalhes - Ajuste de ponto" at bounding box center [303, 51] width 186 height 9
click at [296, 110] on icon "clock-circle" at bounding box center [294, 109] width 6 height 6
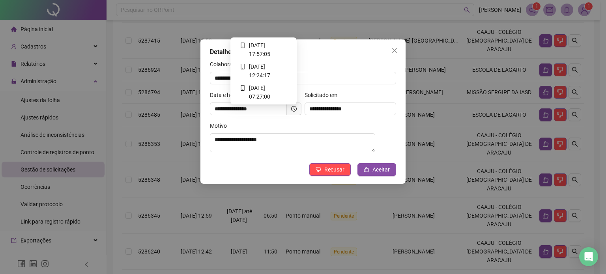
click at [293, 109] on icon "clock-circle" at bounding box center [294, 109] width 6 height 6
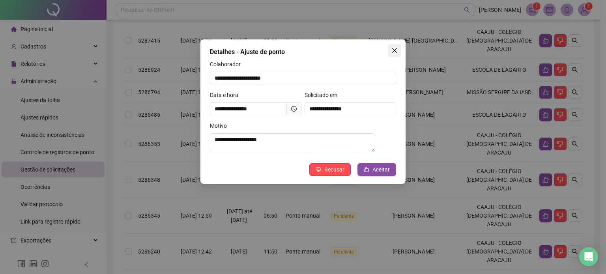
click at [394, 50] on icon "close" at bounding box center [395, 50] width 6 height 6
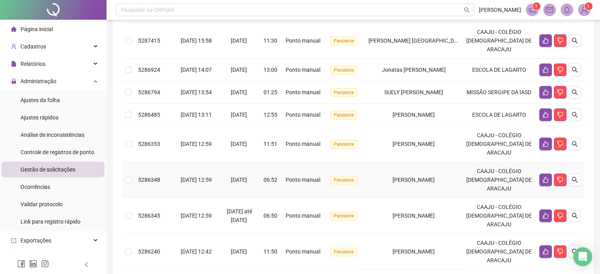
scroll to position [314, 0]
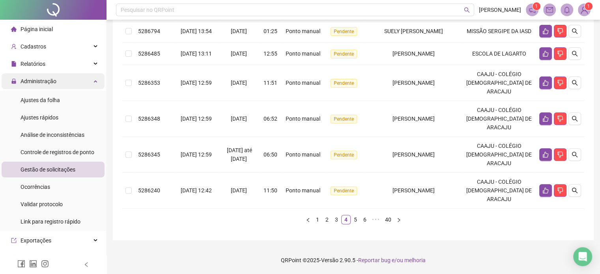
click at [85, 80] on div "Administração" at bounding box center [53, 81] width 103 height 16
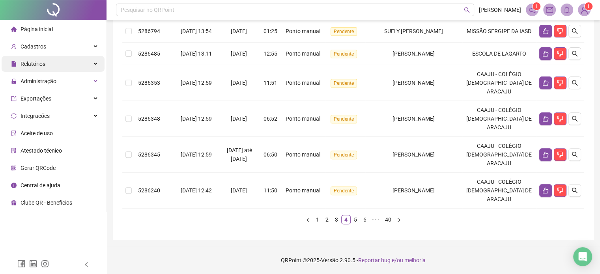
click at [94, 61] on div "Relatórios" at bounding box center [53, 64] width 103 height 16
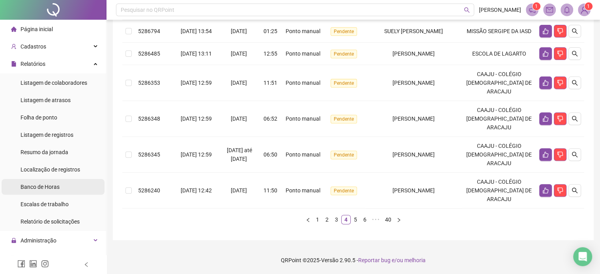
click at [42, 189] on span "Banco de Horas" at bounding box center [40, 187] width 39 height 6
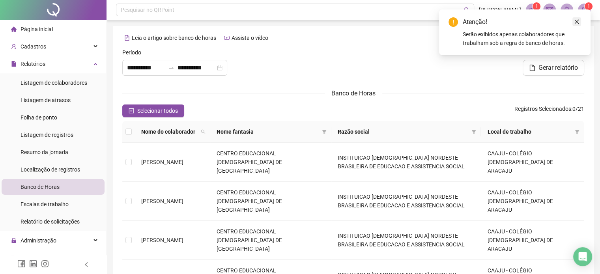
click at [576, 20] on icon "close" at bounding box center [577, 22] width 4 height 4
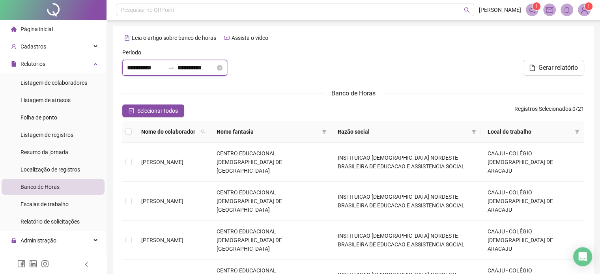
click at [216, 69] on input "**********" at bounding box center [197, 67] width 38 height 9
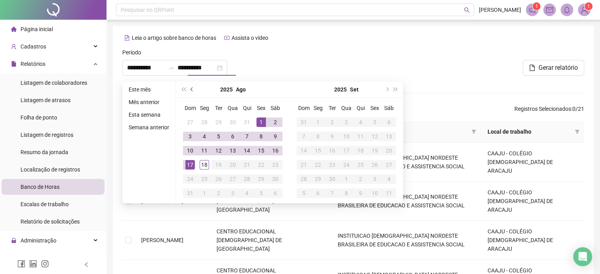
click at [191, 89] on span "prev-year" at bounding box center [193, 90] width 4 height 4
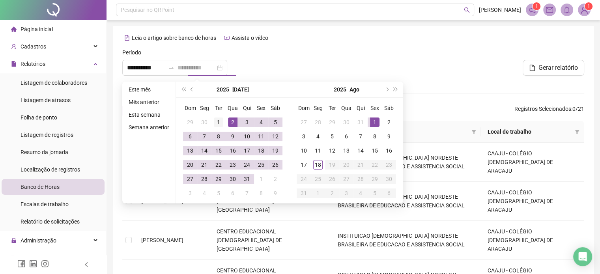
type input "**********"
click at [217, 122] on div "1" at bounding box center [218, 122] width 9 height 9
click at [132, 66] on input "**********" at bounding box center [146, 67] width 38 height 9
type input "**********"
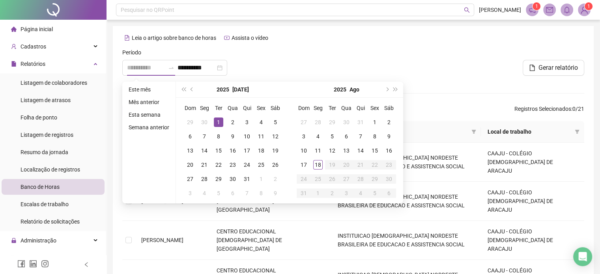
click at [218, 122] on div "1" at bounding box center [218, 122] width 9 height 9
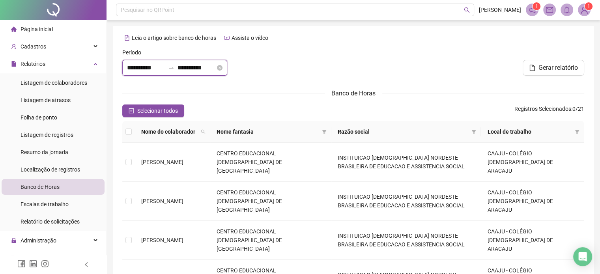
click at [216, 66] on input "**********" at bounding box center [197, 67] width 38 height 9
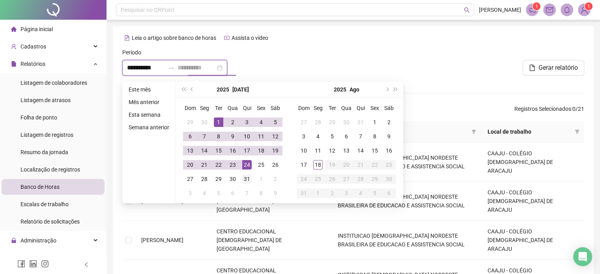
type input "**********"
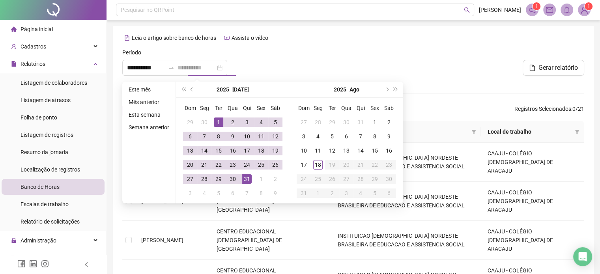
click at [247, 178] on div "31" at bounding box center [246, 178] width 9 height 9
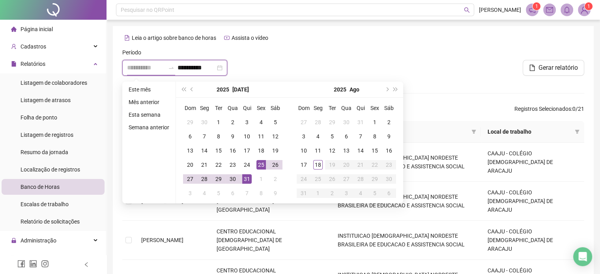
type input "**********"
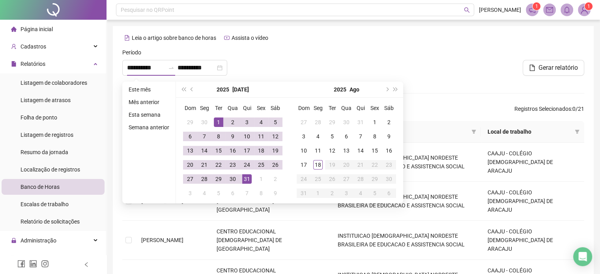
click at [314, 43] on div "Leia o artigo sobre banco de horas Assista o vídeo" at bounding box center [353, 38] width 462 height 13
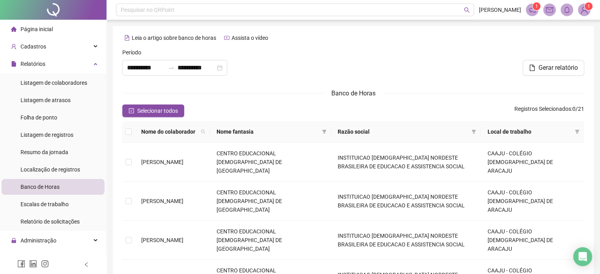
click at [447, 131] on span "Razão social" at bounding box center [403, 132] width 131 height 9
click at [476, 132] on icon "filter" at bounding box center [474, 131] width 5 height 5
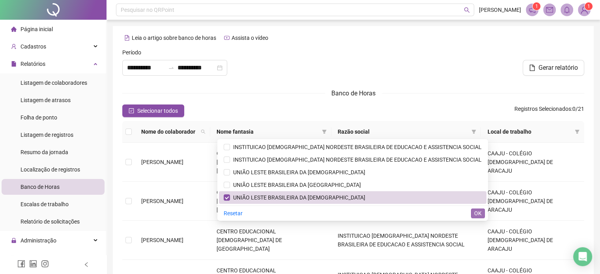
click at [480, 213] on span "OK" at bounding box center [479, 213] width 8 height 9
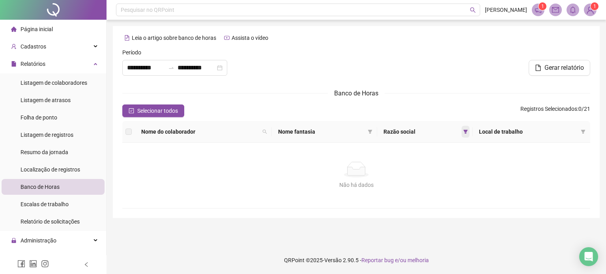
click at [464, 131] on icon "filter" at bounding box center [465, 131] width 5 height 5
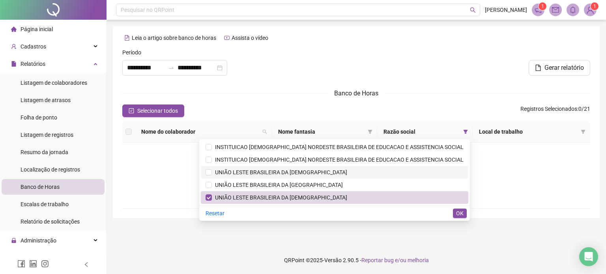
click at [330, 172] on span "UNIÃO LESTE BRASILEIRA DA [DEMOGRAPHIC_DATA]" at bounding box center [279, 172] width 135 height 6
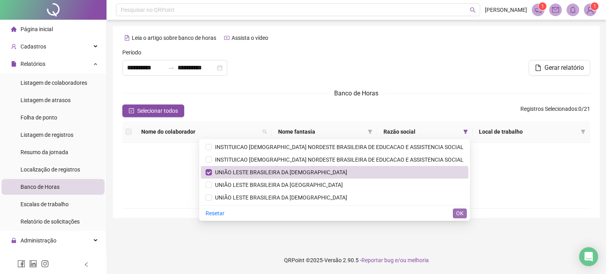
click at [460, 214] on span "OK" at bounding box center [460, 213] width 8 height 9
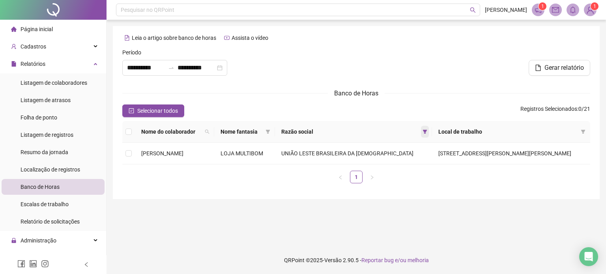
click at [428, 131] on icon "filter" at bounding box center [425, 132] width 4 height 4
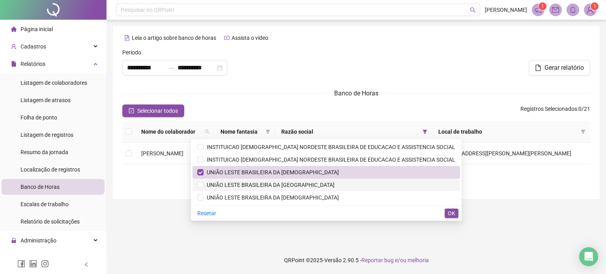
click at [281, 185] on span "UNIÃO LESTE BRASILEIRA DA [GEOGRAPHIC_DATA]" at bounding box center [269, 185] width 131 height 6
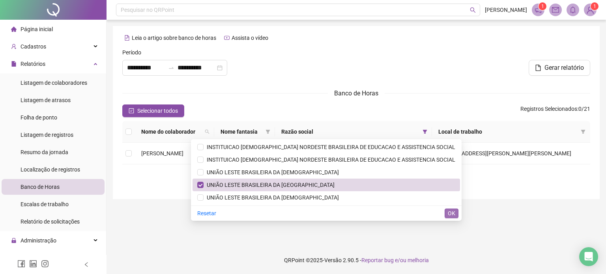
click at [454, 212] on span "OK" at bounding box center [452, 213] width 8 height 9
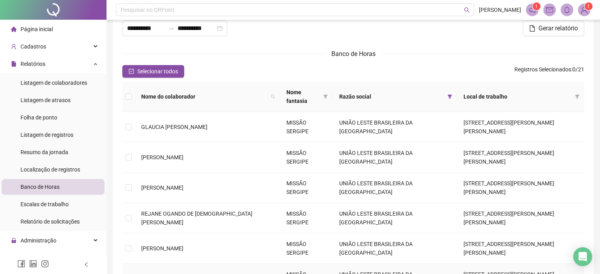
scroll to position [67, 0]
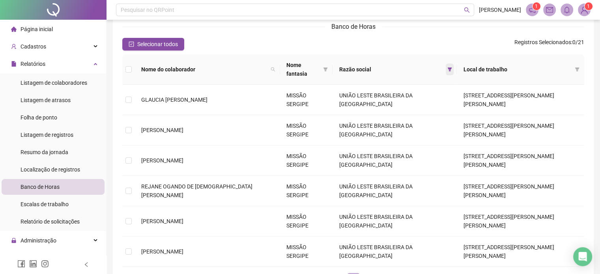
click at [448, 68] on icon "filter" at bounding box center [450, 70] width 4 height 4
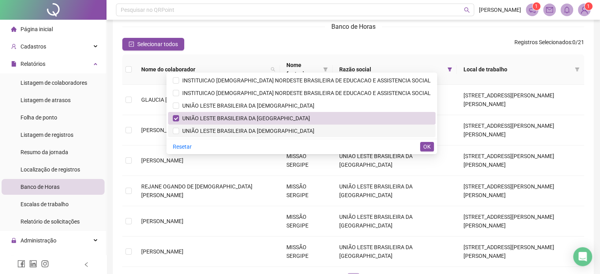
click at [216, 129] on span "UNIÃO LESTE BRASILEIRA DA [DEMOGRAPHIC_DATA]" at bounding box center [246, 131] width 135 height 6
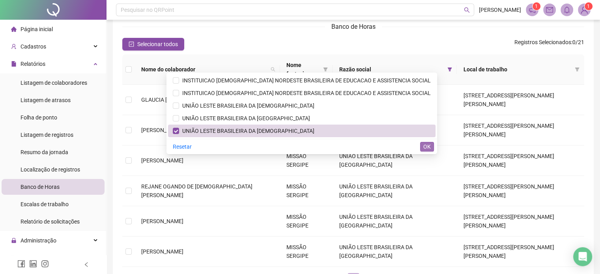
click at [428, 147] on span "OK" at bounding box center [428, 147] width 8 height 9
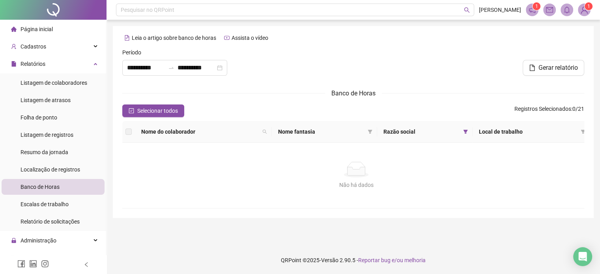
scroll to position [0, 0]
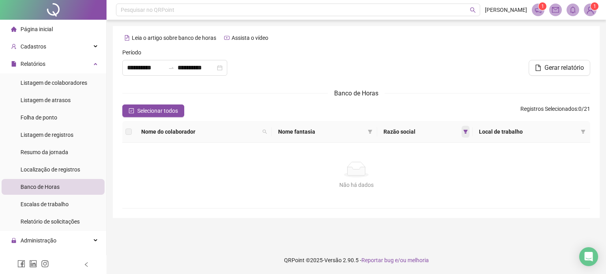
click at [467, 132] on icon "filter" at bounding box center [465, 131] width 5 height 5
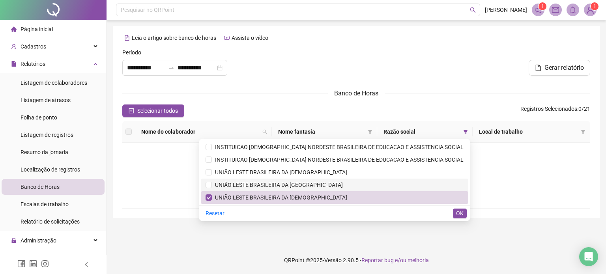
click at [315, 187] on span "UNIÃO LESTE BRASILEIRA DA [GEOGRAPHIC_DATA]" at bounding box center [277, 185] width 131 height 6
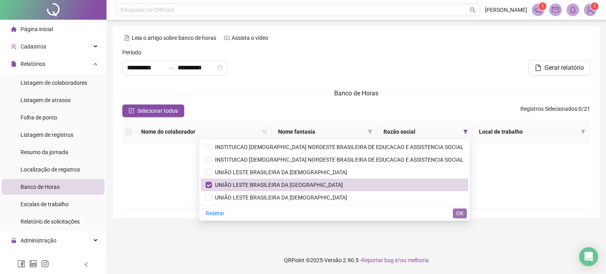
click at [462, 214] on span "OK" at bounding box center [460, 213] width 8 height 9
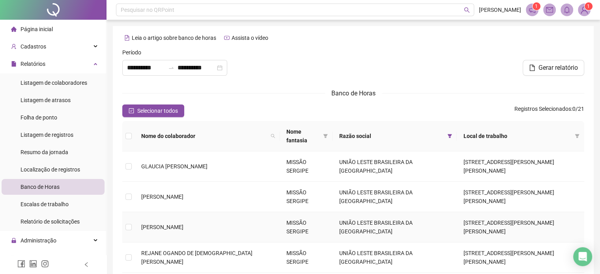
scroll to position [67, 0]
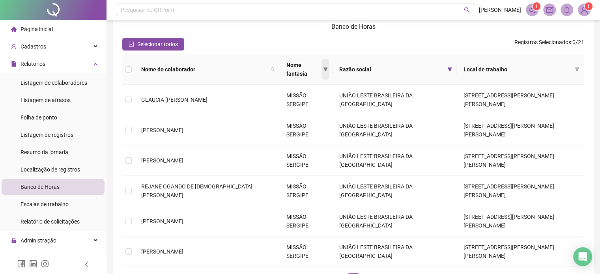
click at [324, 68] on icon "filter" at bounding box center [326, 70] width 4 height 4
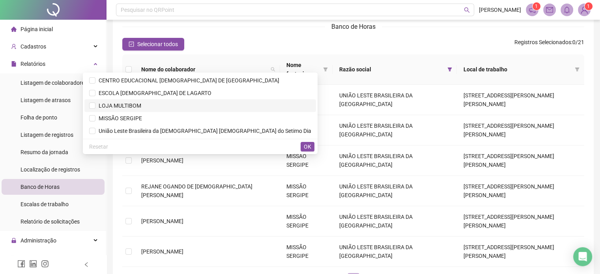
scroll to position [27, 0]
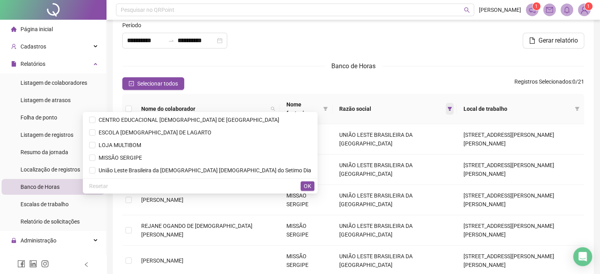
click at [448, 107] on icon "filter" at bounding box center [450, 109] width 4 height 4
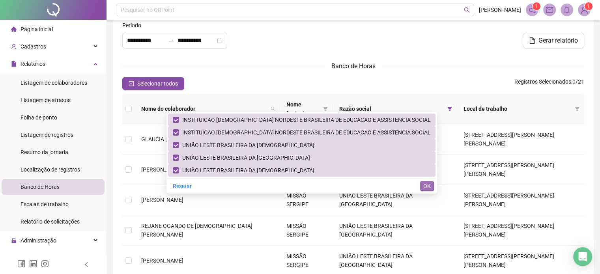
click at [426, 186] on span "OK" at bounding box center [428, 186] width 8 height 9
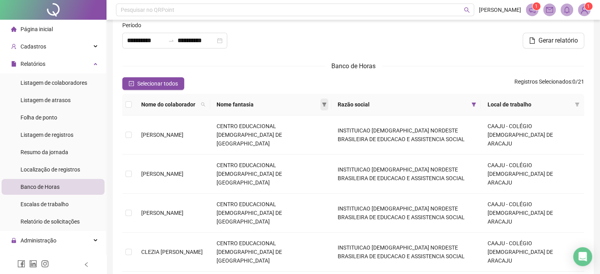
click at [322, 102] on icon "filter" at bounding box center [324, 104] width 5 height 5
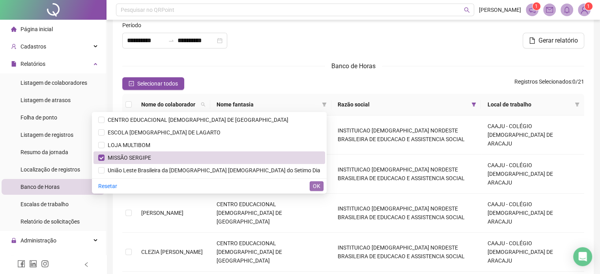
click at [316, 188] on span "OK" at bounding box center [317, 186] width 8 height 9
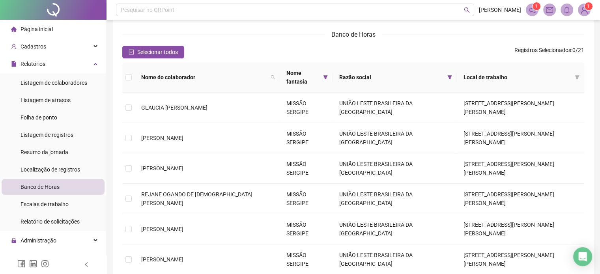
scroll to position [58, 0]
click at [448, 76] on icon "filter" at bounding box center [450, 78] width 4 height 4
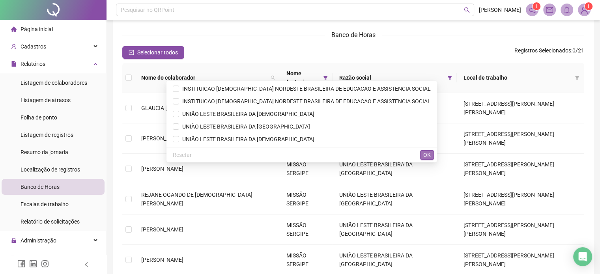
click at [430, 154] on span "OK" at bounding box center [428, 155] width 8 height 9
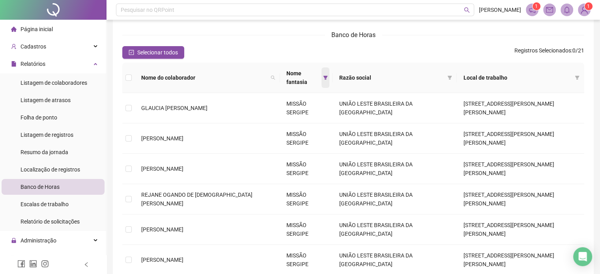
click at [324, 76] on icon "filter" at bounding box center [326, 78] width 4 height 4
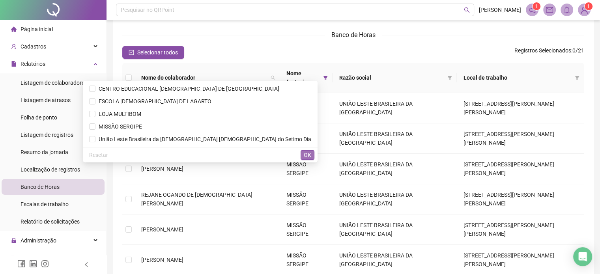
click at [310, 153] on span "OK" at bounding box center [308, 155] width 8 height 9
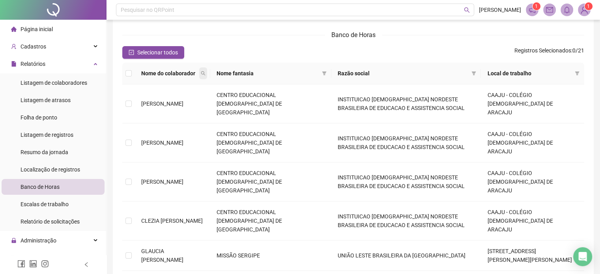
click at [207, 69] on span at bounding box center [203, 74] width 8 height 12
click at [178, 86] on input "text" at bounding box center [185, 87] width 74 height 13
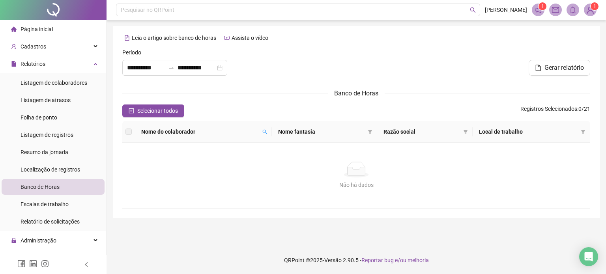
click at [131, 131] on label at bounding box center [129, 132] width 6 height 9
click at [266, 132] on icon "search" at bounding box center [265, 132] width 4 height 4
type input "*****"
click at [223, 66] on icon "close-circle" at bounding box center [220, 68] width 6 height 6
click at [134, 68] on input at bounding box center [146, 67] width 38 height 9
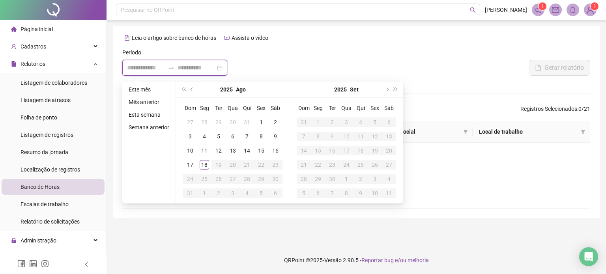
type input "**********"
click at [190, 88] on button "prev-year" at bounding box center [192, 90] width 9 height 16
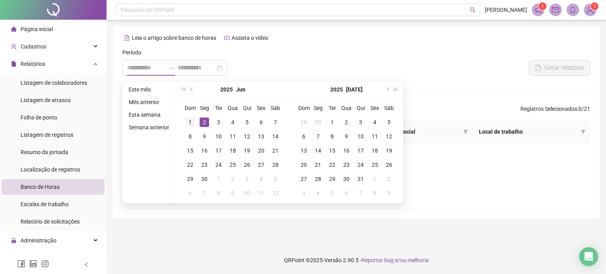
type input "**********"
click at [190, 88] on button "prev-year" at bounding box center [192, 90] width 9 height 16
type input "**********"
click at [246, 120] on div "1" at bounding box center [246, 122] width 9 height 9
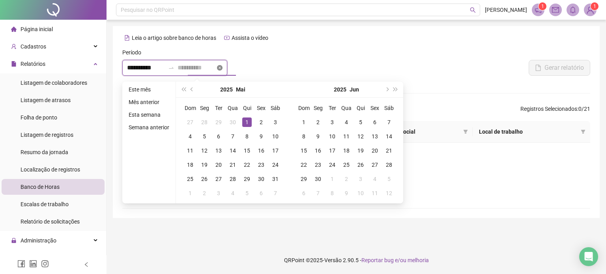
click at [223, 66] on icon "close-circle" at bounding box center [220, 68] width 6 height 6
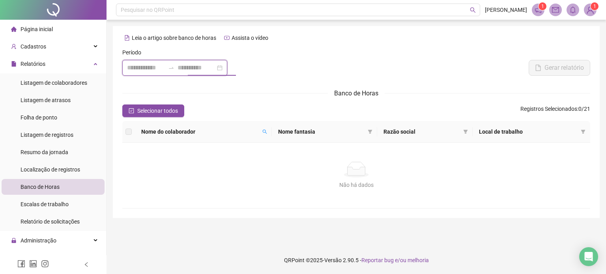
click at [175, 64] on div at bounding box center [174, 68] width 105 height 16
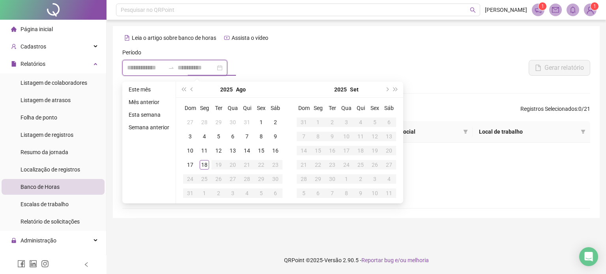
type input "**********"
click at [192, 90] on span "prev-year" at bounding box center [193, 90] width 4 height 4
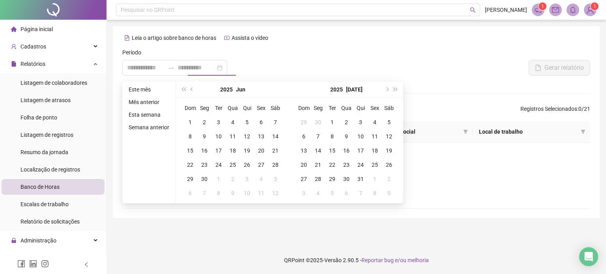
type input "**********"
click at [193, 88] on span "prev-year" at bounding box center [193, 90] width 4 height 4
type input "**********"
click at [246, 122] on div "1" at bounding box center [246, 122] width 9 height 9
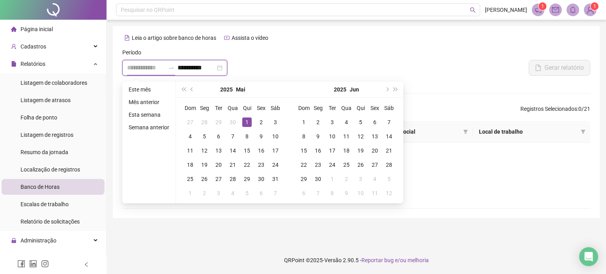
type input "**********"
click at [246, 123] on div "1" at bounding box center [246, 122] width 9 height 9
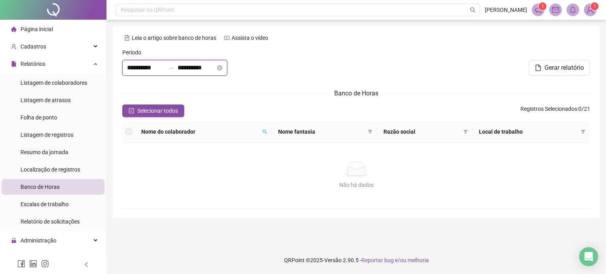
click at [206, 68] on input "**********" at bounding box center [197, 67] width 38 height 9
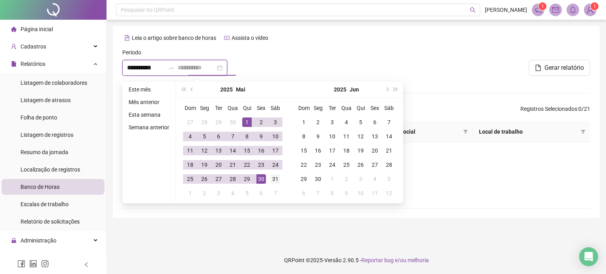
type input "**********"
click at [274, 178] on div "31" at bounding box center [275, 178] width 9 height 9
type input "**********"
click at [356, 48] on div at bounding box center [357, 65] width 158 height 34
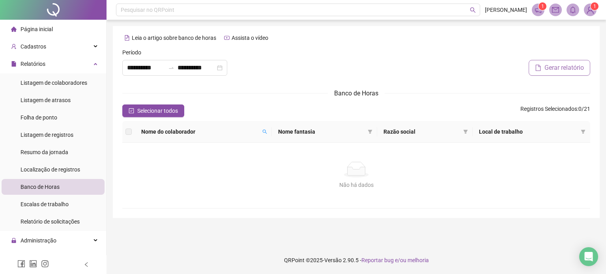
click at [559, 68] on span "Gerar relatório" at bounding box center [564, 67] width 39 height 9
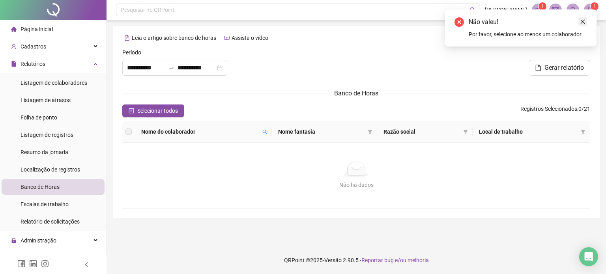
click at [582, 19] on icon "close" at bounding box center [583, 22] width 6 height 6
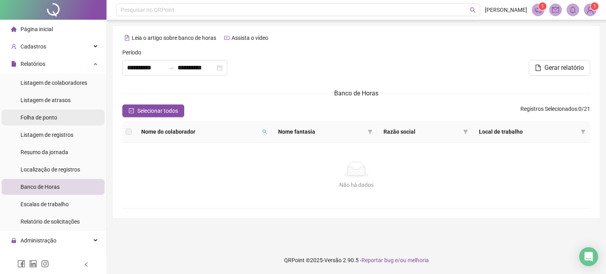
click at [69, 115] on li "Folha de ponto" at bounding box center [53, 118] width 103 height 16
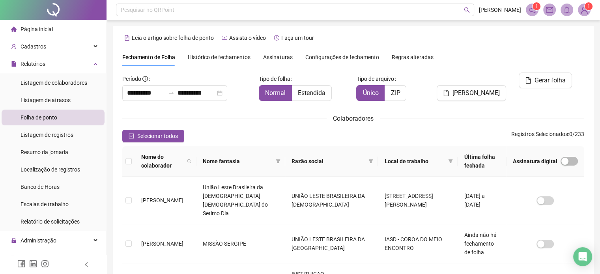
click at [39, 29] on span "Página inicial" at bounding box center [37, 29] width 32 height 6
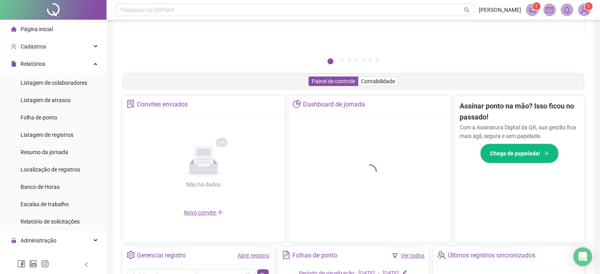
scroll to position [195, 0]
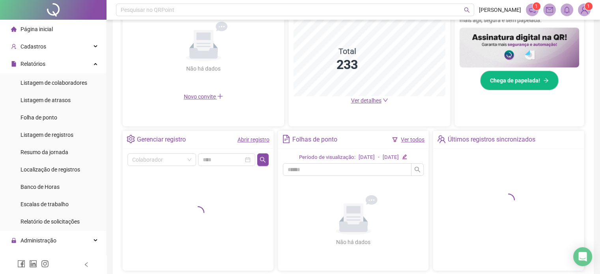
click at [416, 137] on link "Ver todos" at bounding box center [413, 140] width 24 height 6
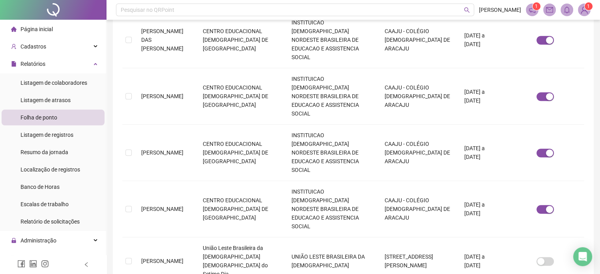
scroll to position [413, 0]
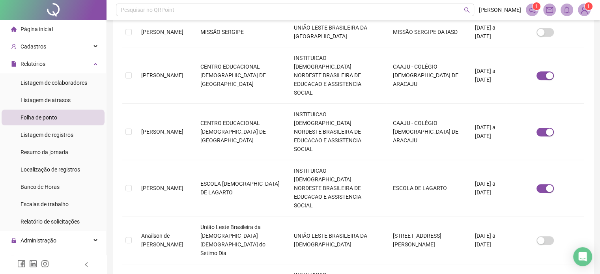
scroll to position [388, 0]
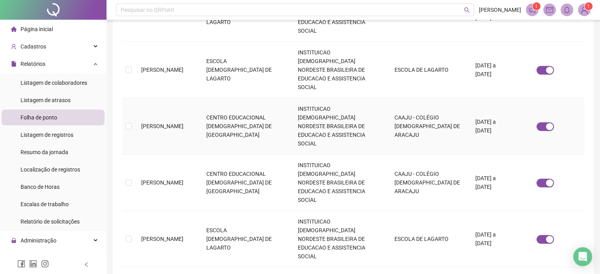
scroll to position [430, 0]
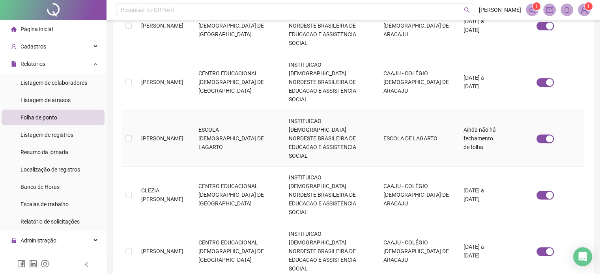
scroll to position [439, 0]
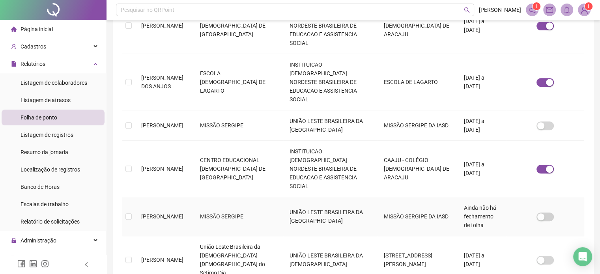
scroll to position [379, 0]
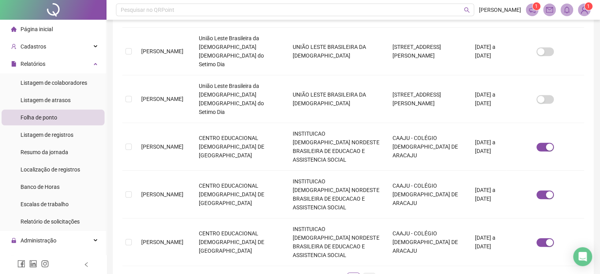
click at [370, 273] on link "7" at bounding box center [370, 279] width 12 height 12
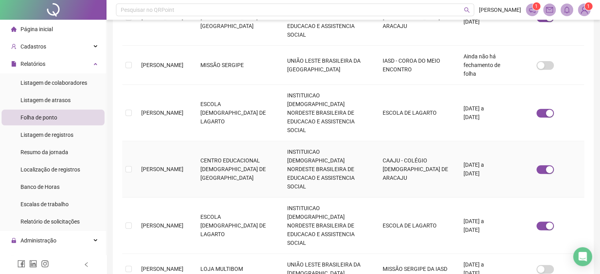
scroll to position [340, 0]
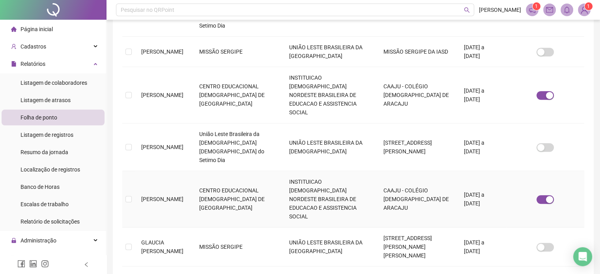
scroll to position [379, 0]
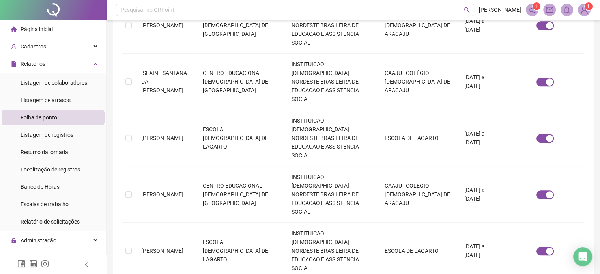
scroll to position [422, 0]
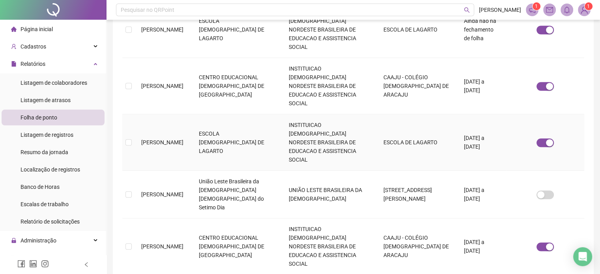
scroll to position [396, 0]
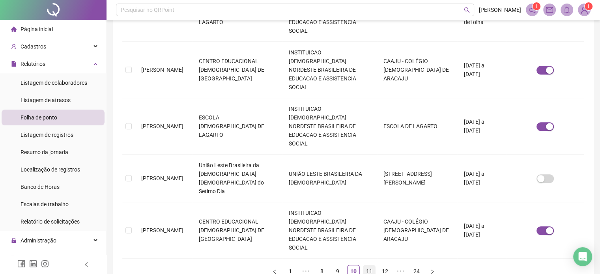
click at [368, 266] on link "11" at bounding box center [370, 272] width 12 height 12
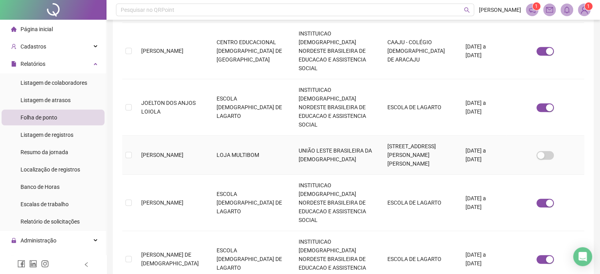
scroll to position [430, 0]
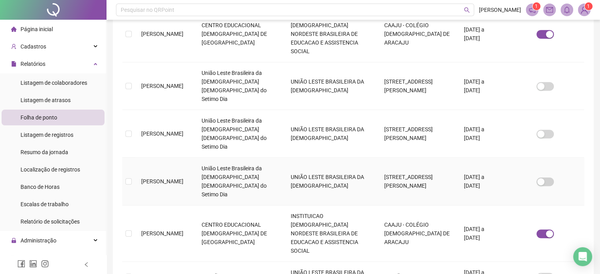
scroll to position [396, 0]
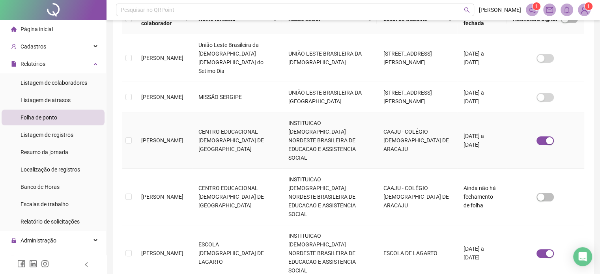
scroll to position [182, 0]
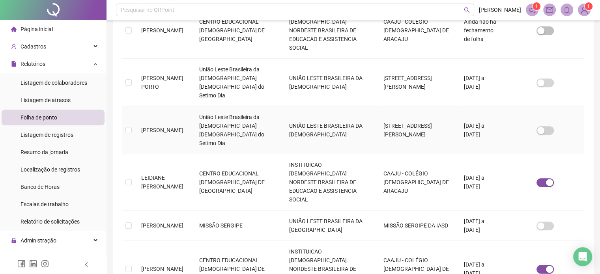
scroll to position [340, 0]
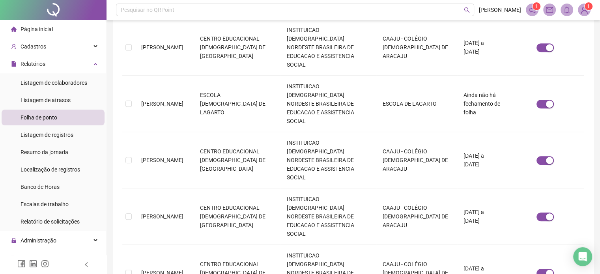
scroll to position [352, 0]
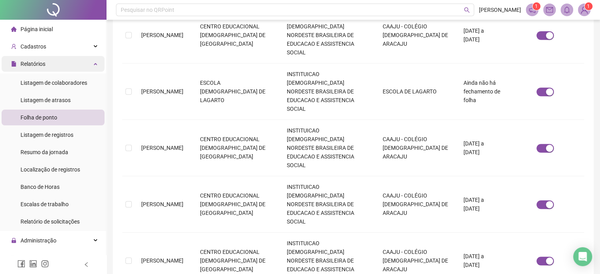
click at [88, 61] on div "Relatórios" at bounding box center [53, 64] width 103 height 16
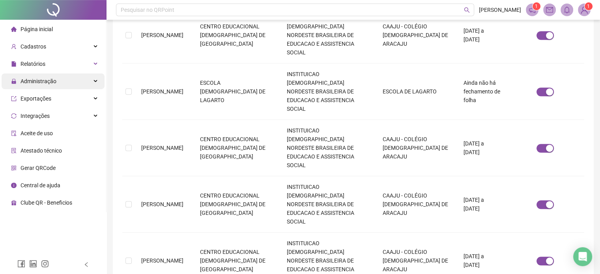
click at [95, 82] on div "Administração" at bounding box center [53, 81] width 103 height 16
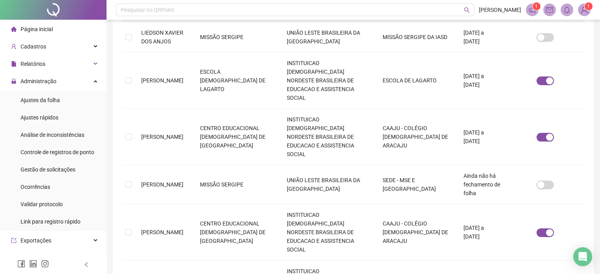
scroll to position [0, 0]
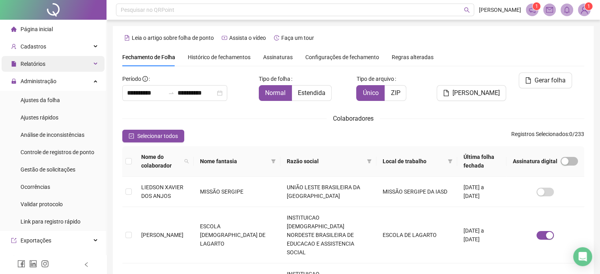
click at [90, 60] on div "Relatórios" at bounding box center [53, 64] width 103 height 16
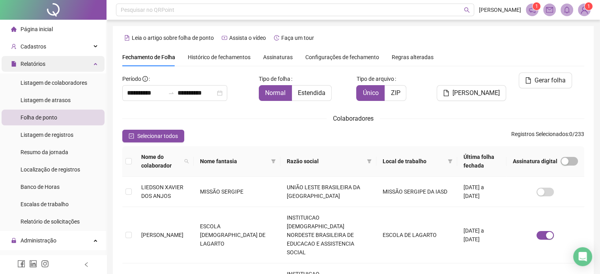
click at [90, 62] on div "Relatórios" at bounding box center [53, 64] width 103 height 16
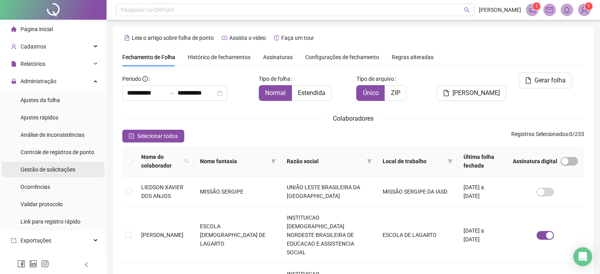
click at [61, 169] on span "Gestão de solicitações" at bounding box center [48, 170] width 55 height 6
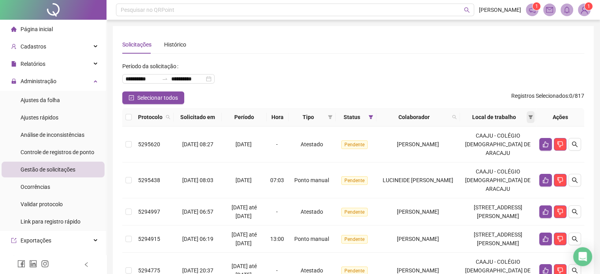
click at [530, 116] on icon "filter" at bounding box center [531, 117] width 4 height 4
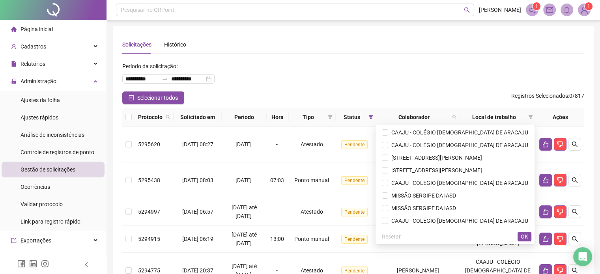
click at [457, 61] on div "**********" at bounding box center [353, 76] width 462 height 32
